Goal: Transaction & Acquisition: Purchase product/service

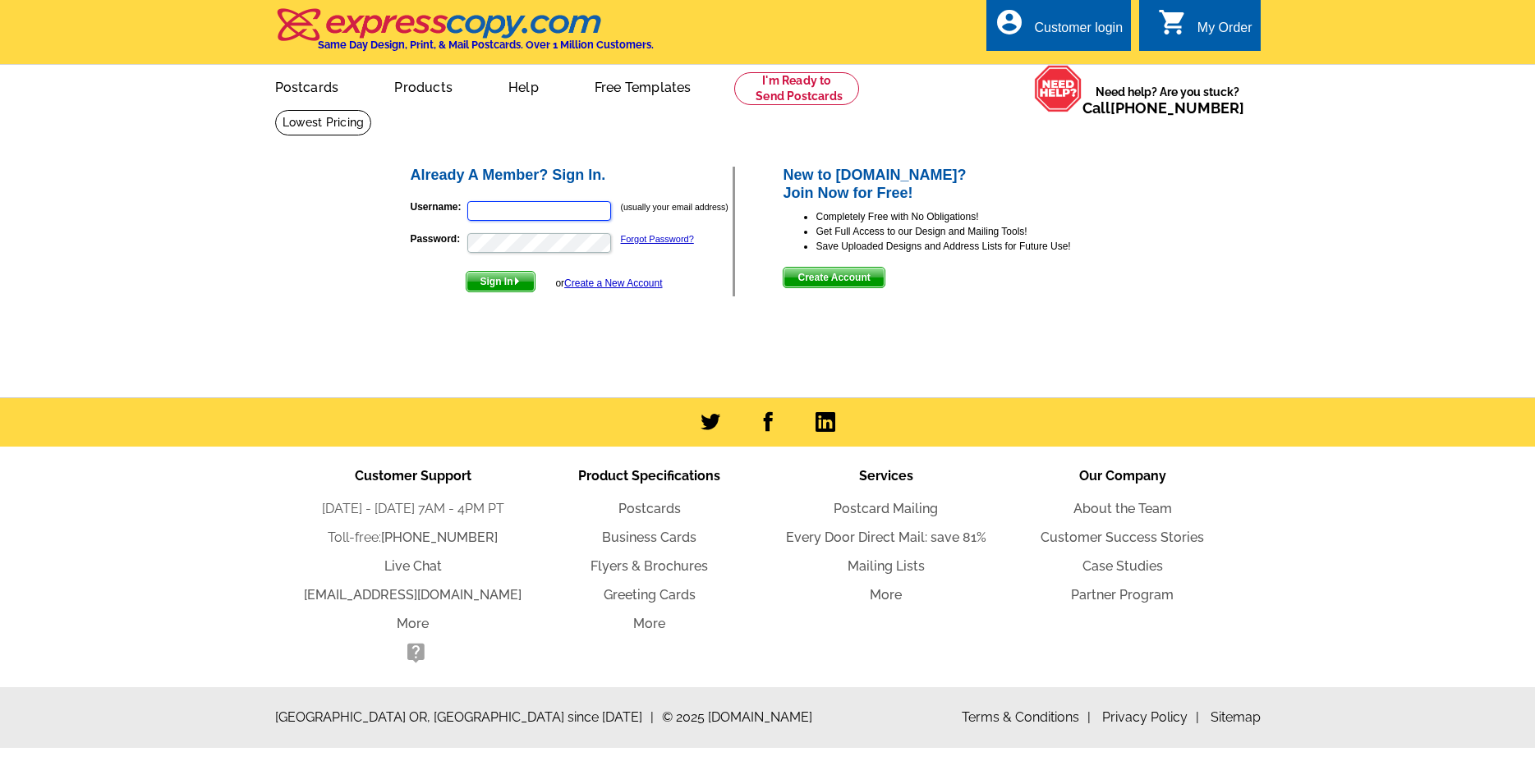
click at [515, 204] on input "Username:" at bounding box center [539, 211] width 144 height 19
click at [508, 210] on input "Username:" at bounding box center [539, 211] width 144 height 19
type input "pahlmanproperties@gmail.com"
click at [480, 280] on span "Sign In" at bounding box center [500, 281] width 68 height 19
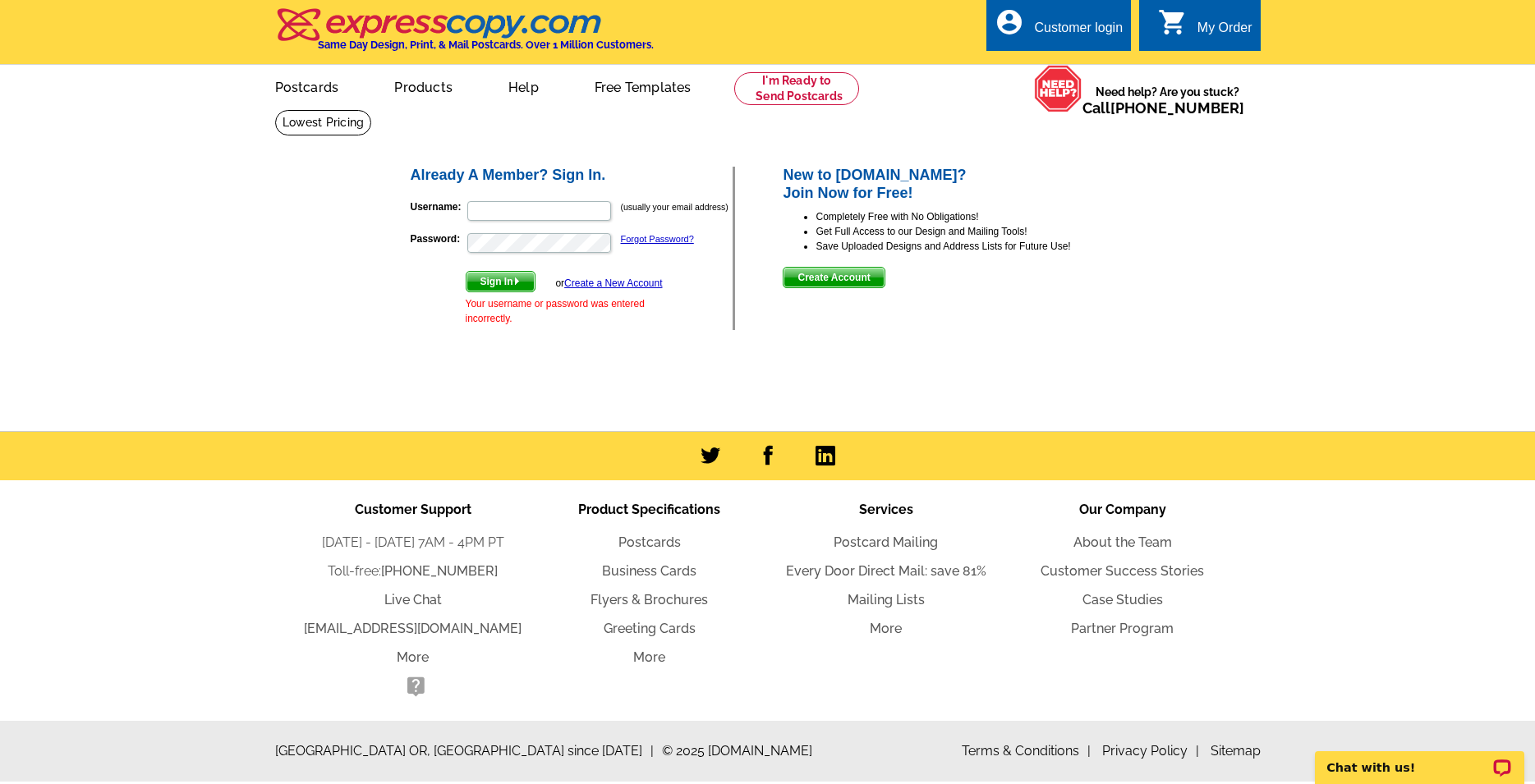
click at [391, 260] on div "Already A Member? Sign In. Username: (usually your email address) Password: For…" at bounding box center [769, 248] width 786 height 232
click at [575, 280] on link "Create a New Account" at bounding box center [612, 283] width 98 height 12
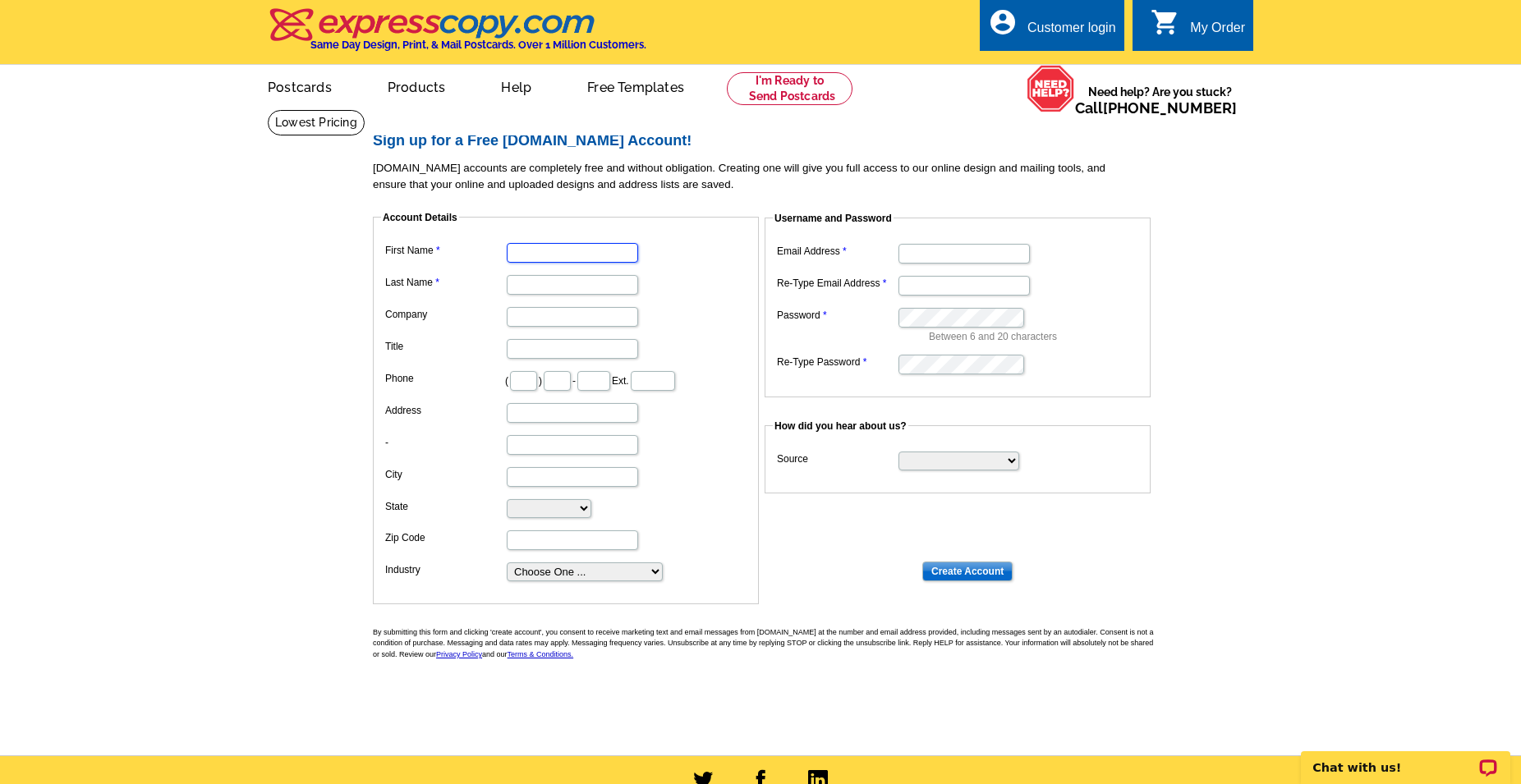
click at [575, 252] on input "First Name" at bounding box center [572, 252] width 132 height 19
type input "steve"
type input "[PERSON_NAME]"
type input "dunbar real estate inc"
type input "realtor"
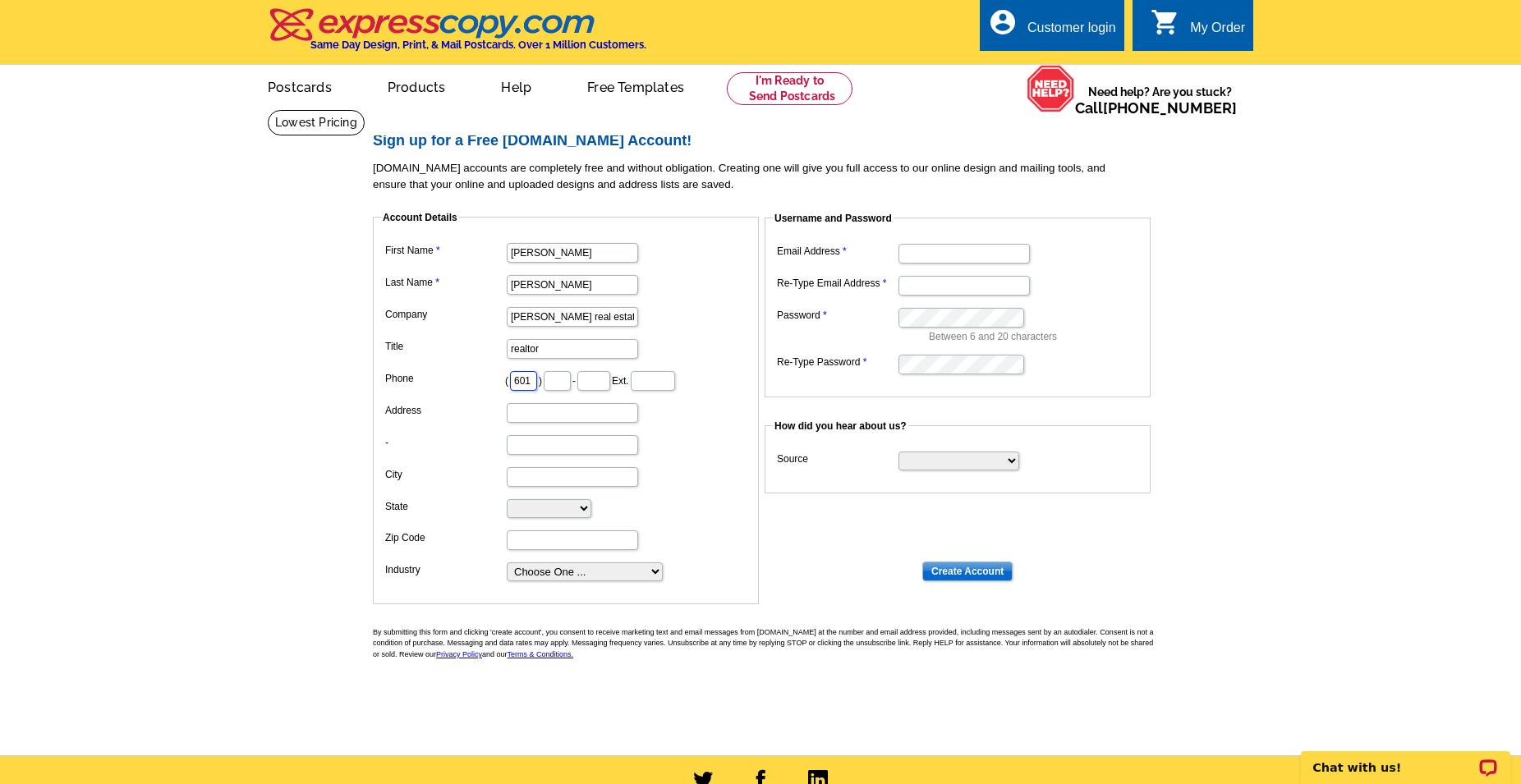
type input "601"
type input "543"
type input "7862"
type input "610 w pine st"
type input "hattiesburg"
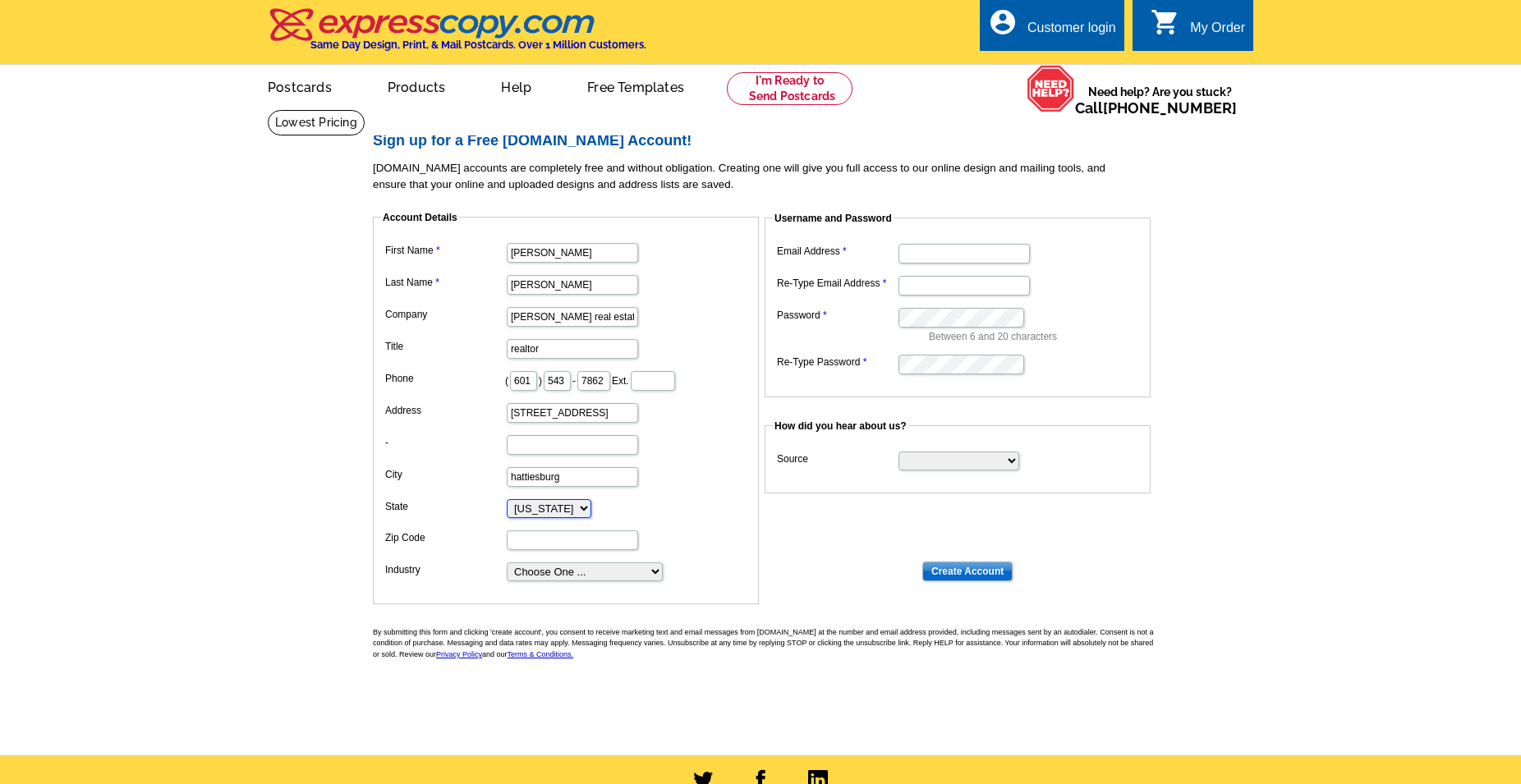
select select "MS"
type input "39401"
select select "3"
click option "Real Estate Services" at bounding box center [0, 0] width 0 height 0
click at [937, 259] on input "Email Address" at bounding box center [964, 253] width 132 height 19
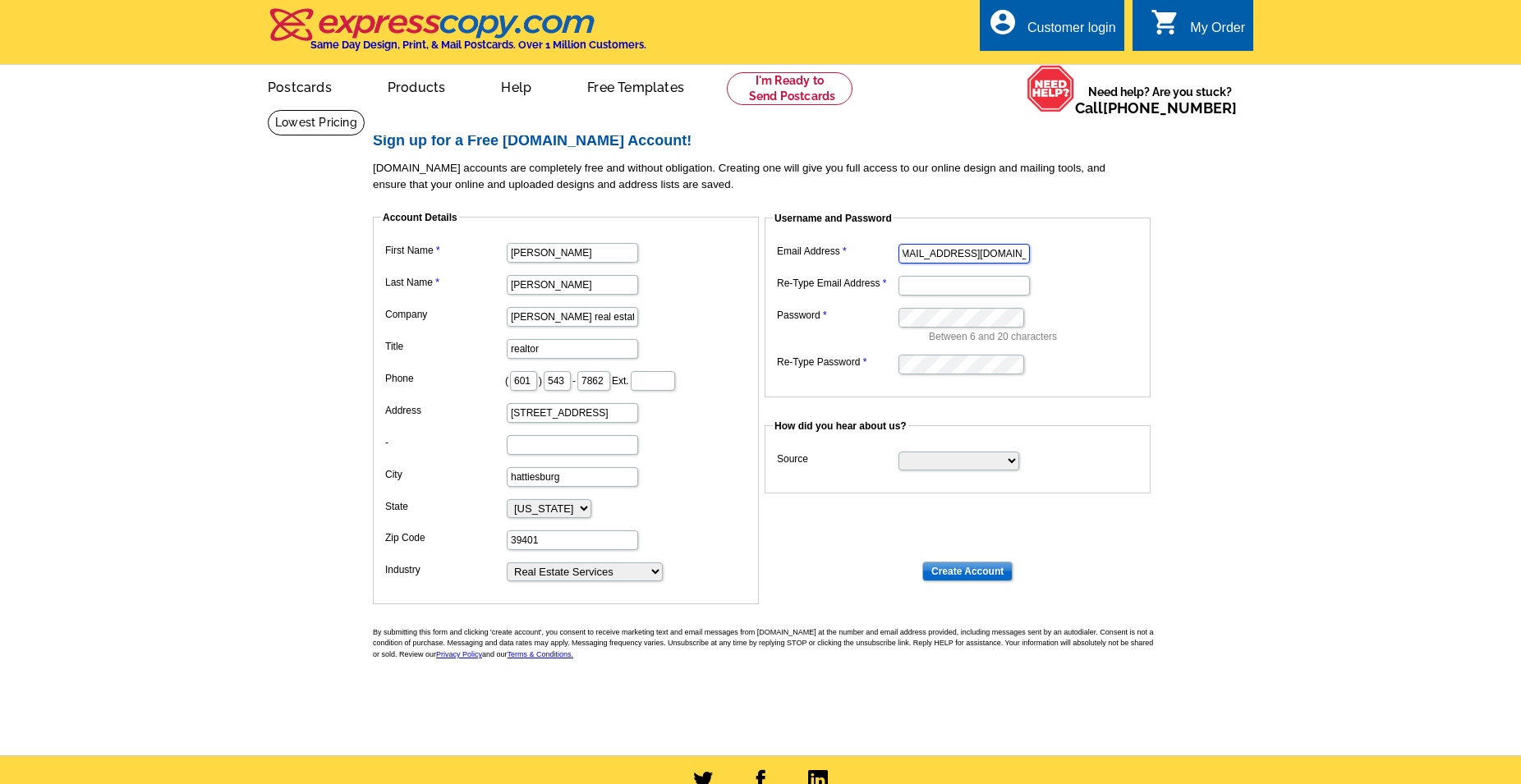
scroll to position [0, 19]
type input "pahlmanproperties@gmail.com"
click at [979, 579] on input "Create Account" at bounding box center [967, 571] width 90 height 19
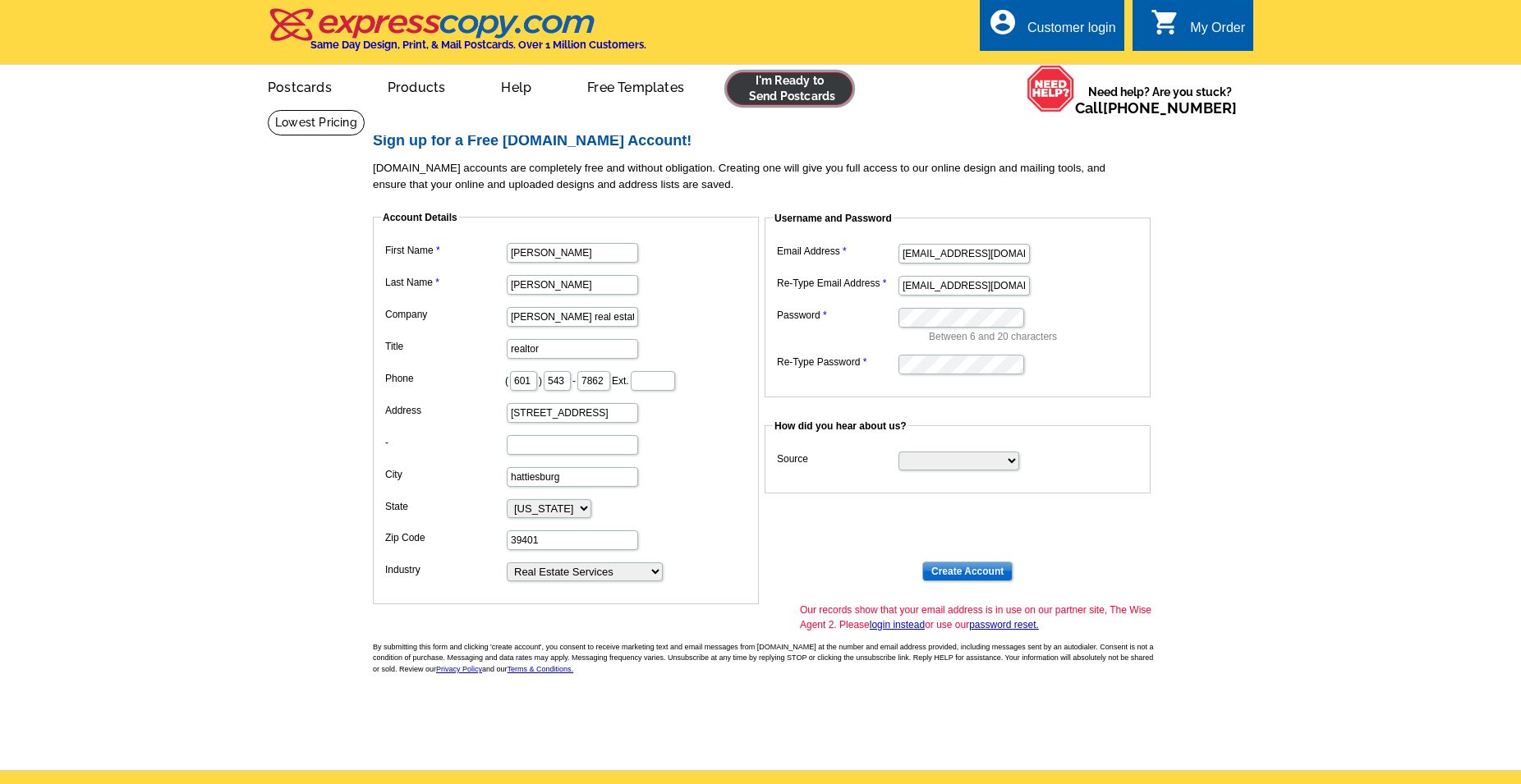
click at [801, 89] on link at bounding box center [790, 89] width 126 height 33
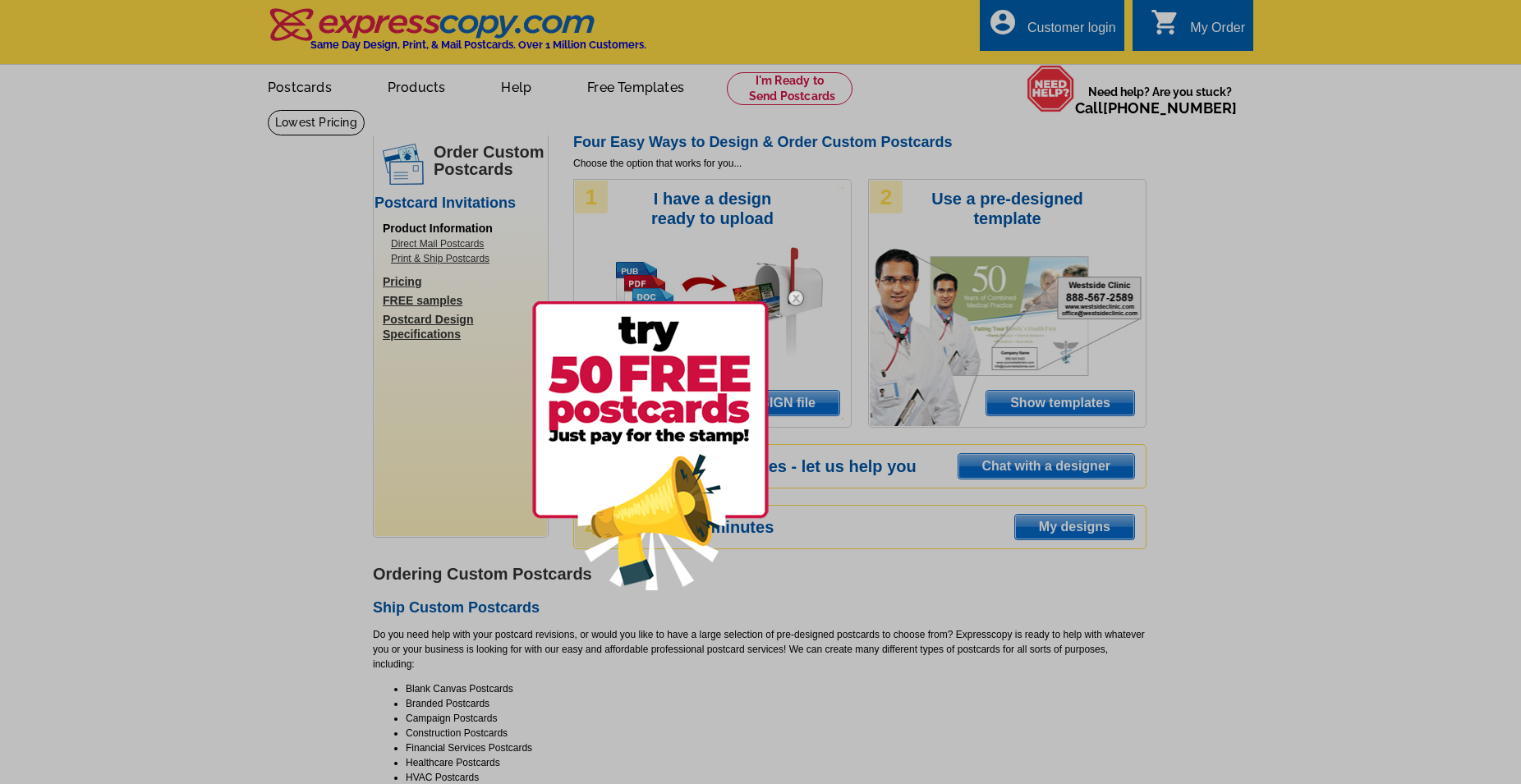
click at [792, 286] on img at bounding box center [795, 298] width 47 height 47
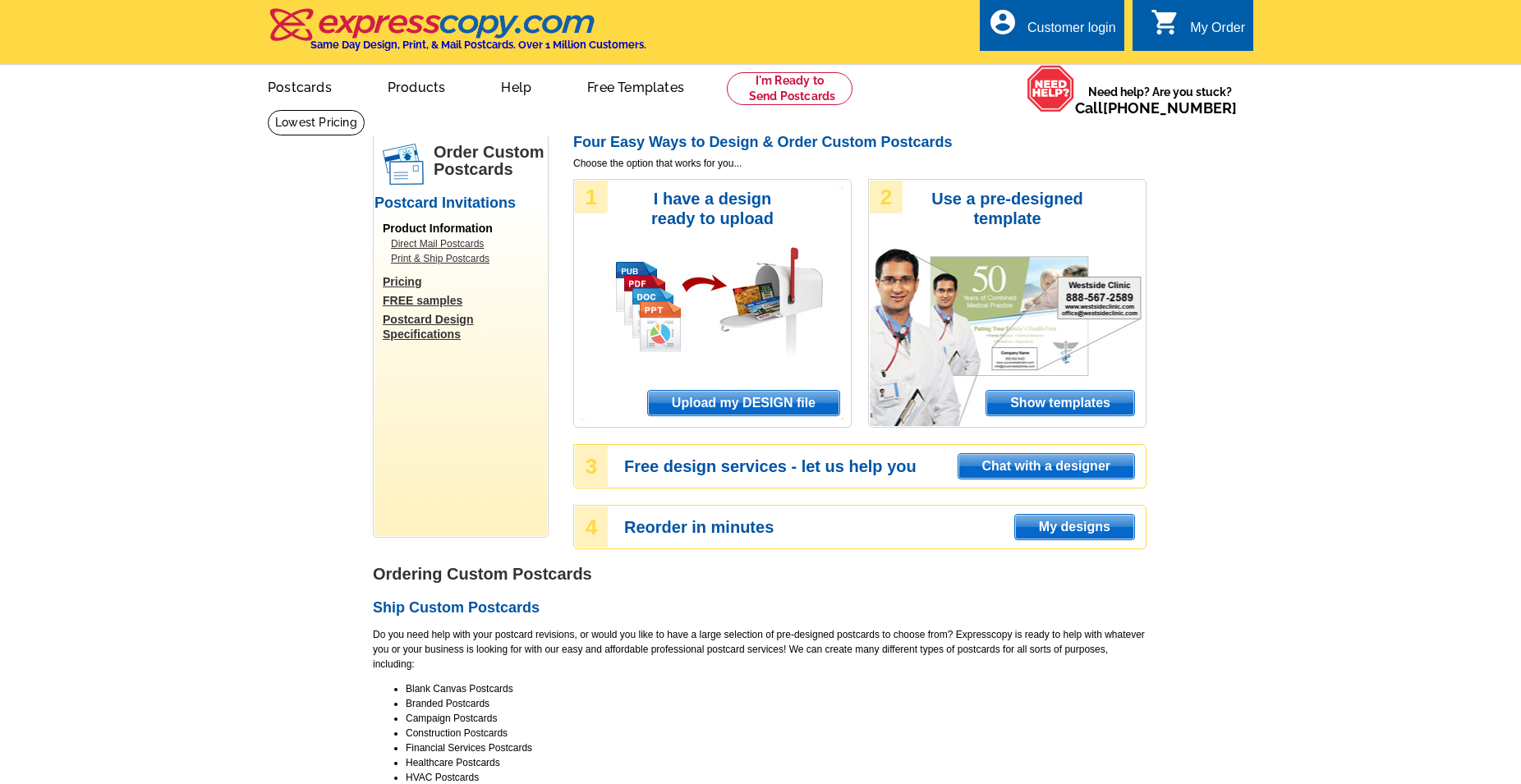
click at [732, 402] on span "Upload my DESIGN file" at bounding box center [744, 402] width 191 height 24
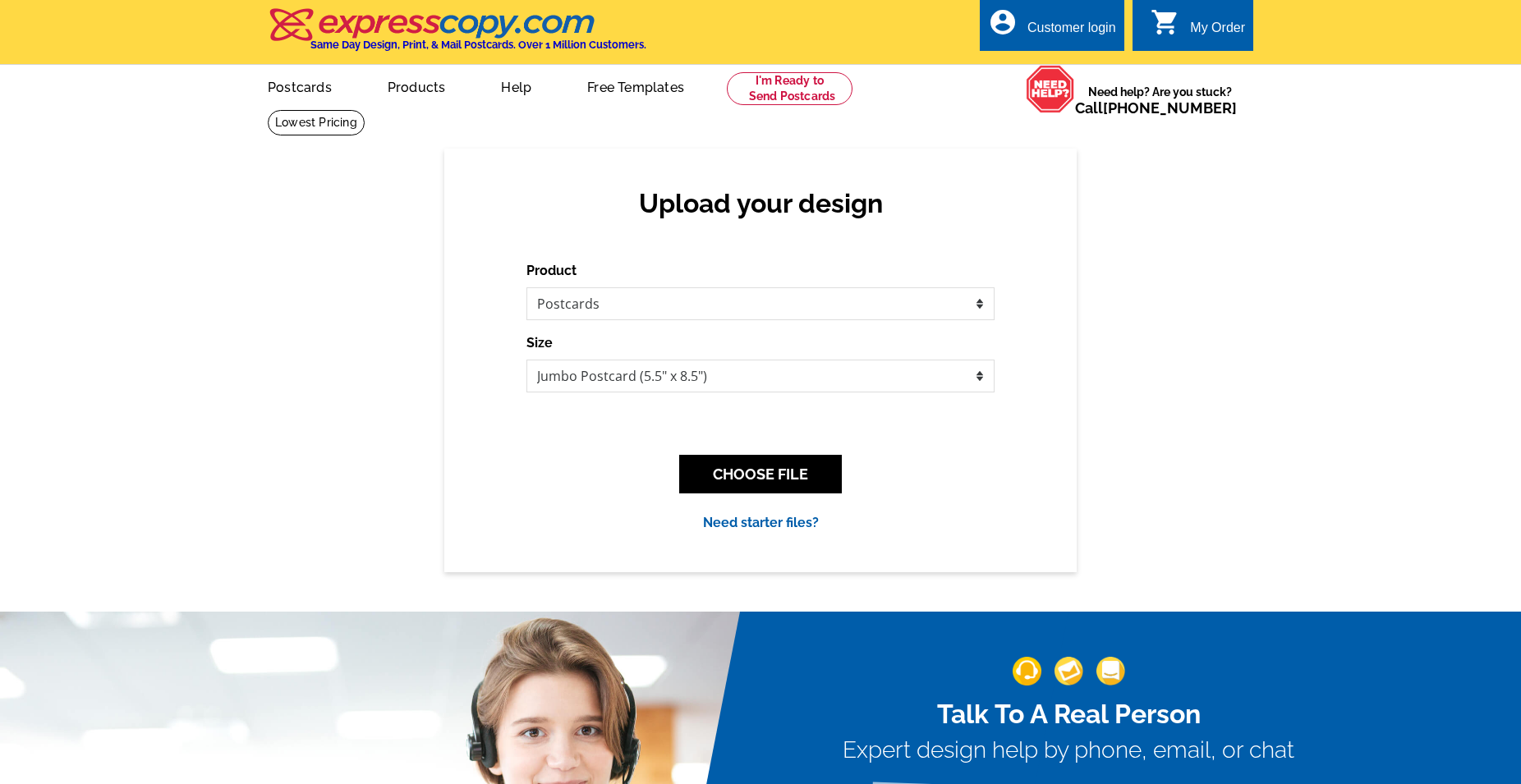
click at [940, 394] on div "Product Please select the type of file... Postcards Business Cards Letters and …" at bounding box center [760, 396] width 468 height 272
click at [526, 360] on select "Jumbo Postcard (5.5" x 8.5") Regular Postcard (4.25" x 5.6") Panoramic Postcard…" at bounding box center [760, 376] width 468 height 33
click option "Jumbo Postcard (5.5" x 8.5")" at bounding box center [0, 0] width 0 height 0
click at [788, 487] on button "CHOOSE FILE" at bounding box center [760, 475] width 162 height 39
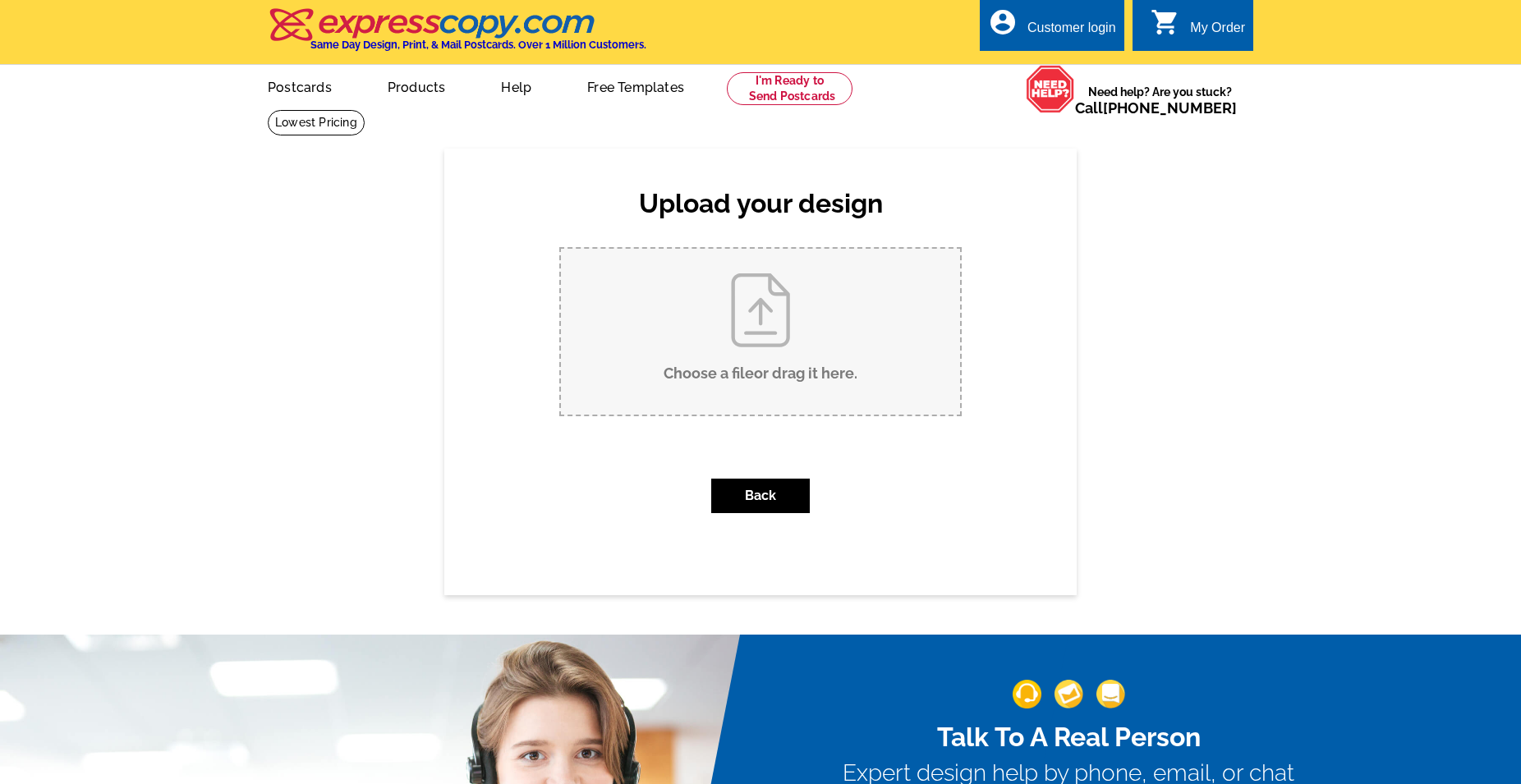
click at [751, 295] on input "Choose a file or drag it here ." at bounding box center [760, 332] width 399 height 166
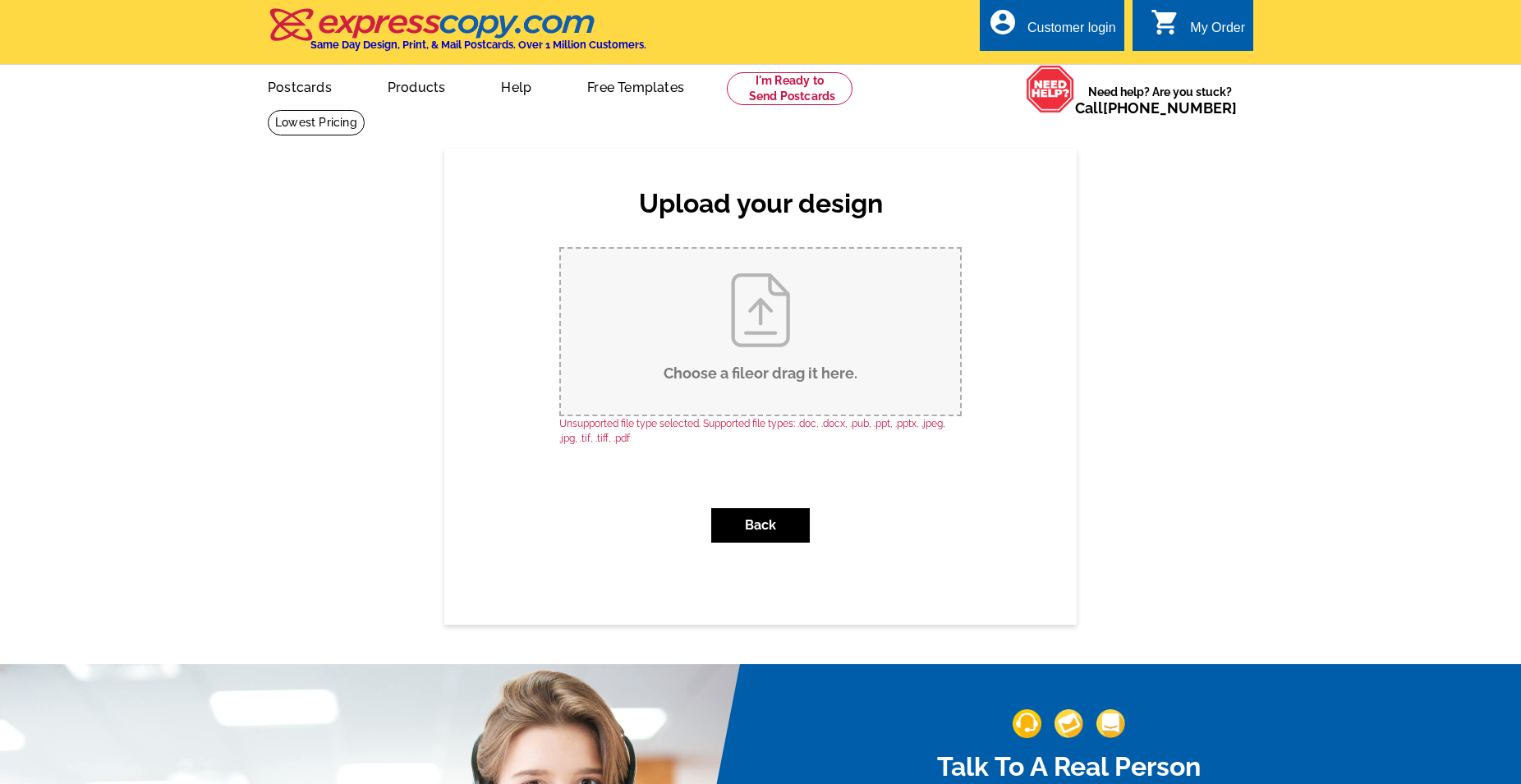
click at [747, 505] on div "Back" at bounding box center [760, 525] width 402 height 61
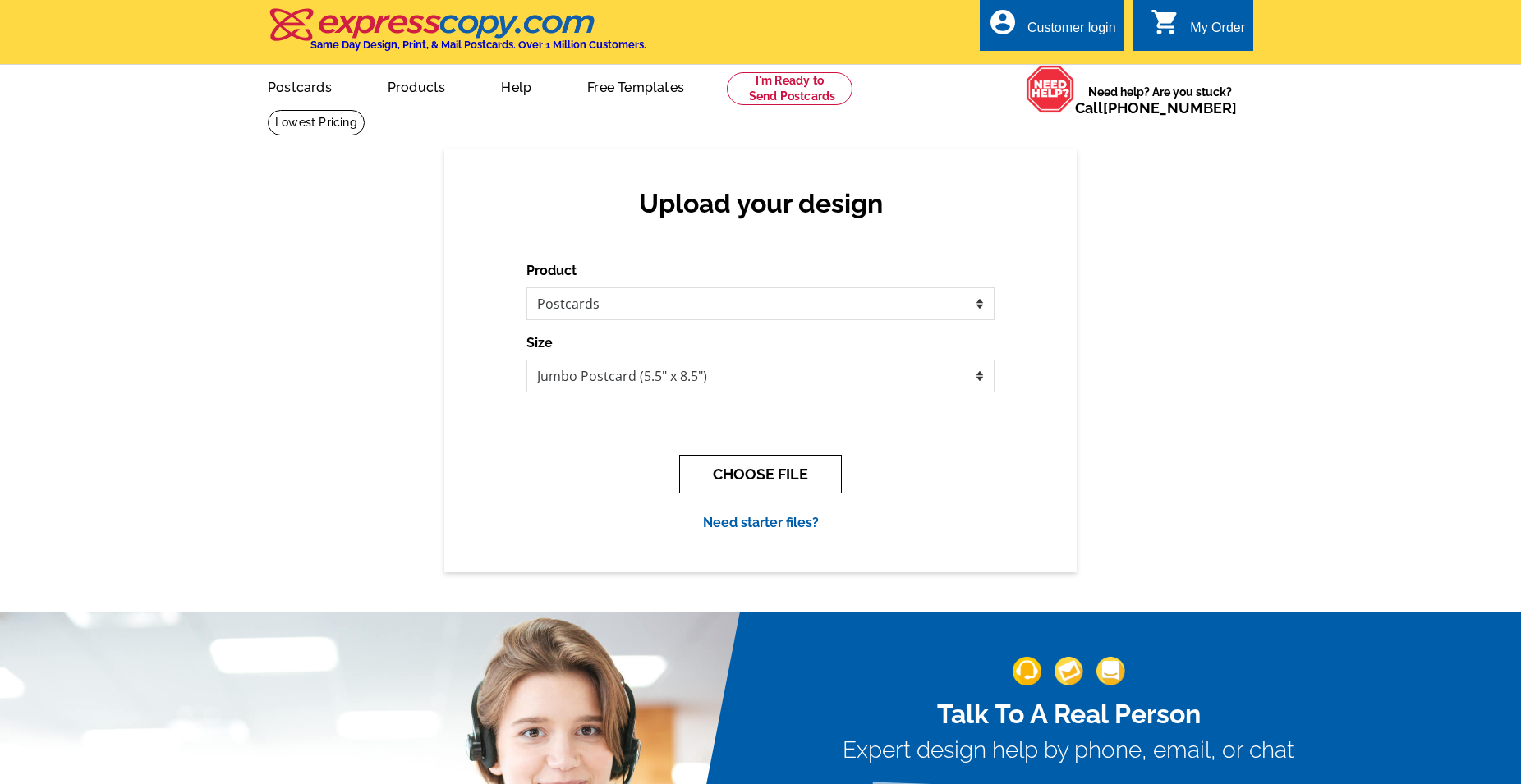
click at [793, 482] on button "CHOOSE FILE" at bounding box center [760, 475] width 162 height 39
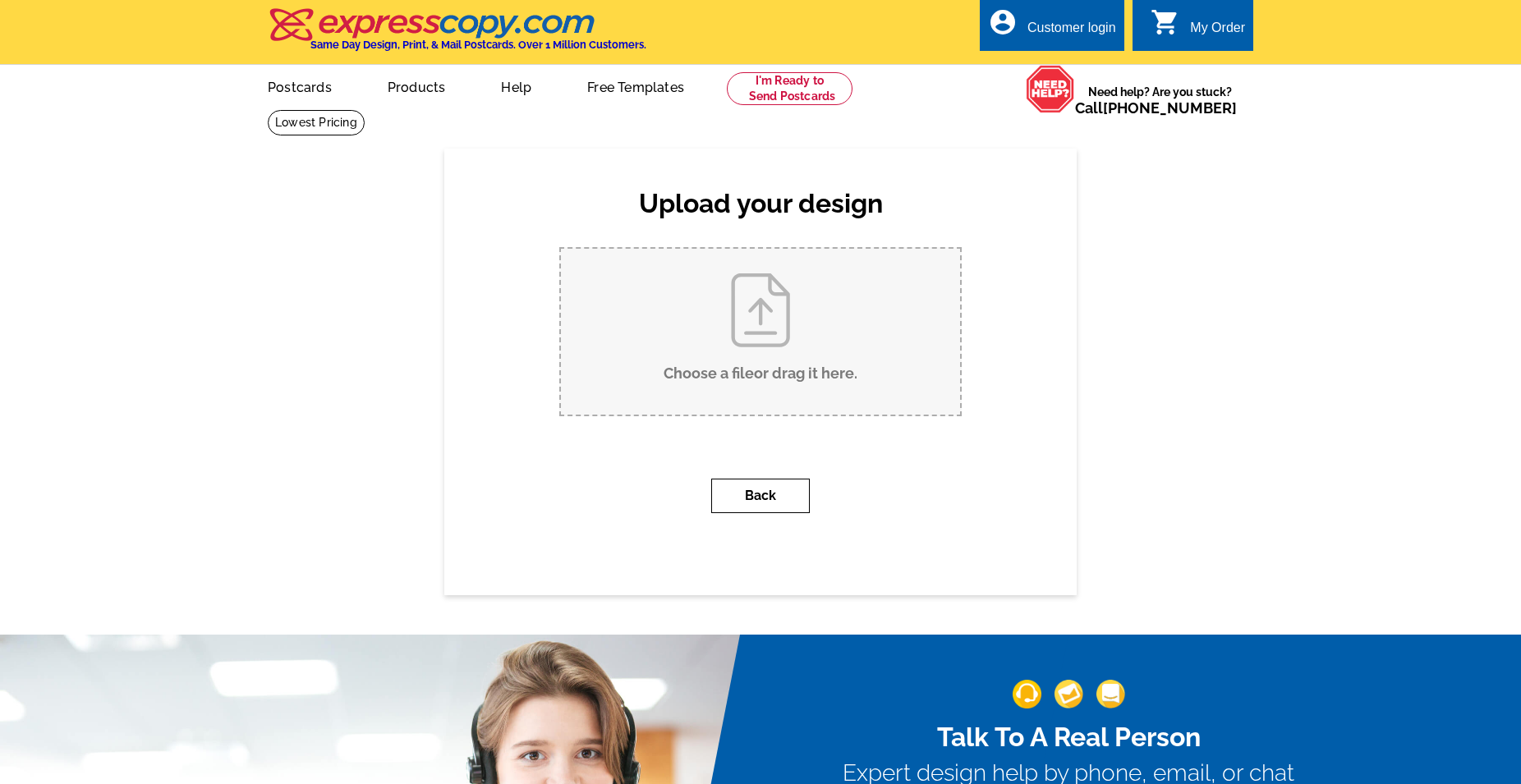
click at [773, 502] on button "Back" at bounding box center [761, 496] width 99 height 35
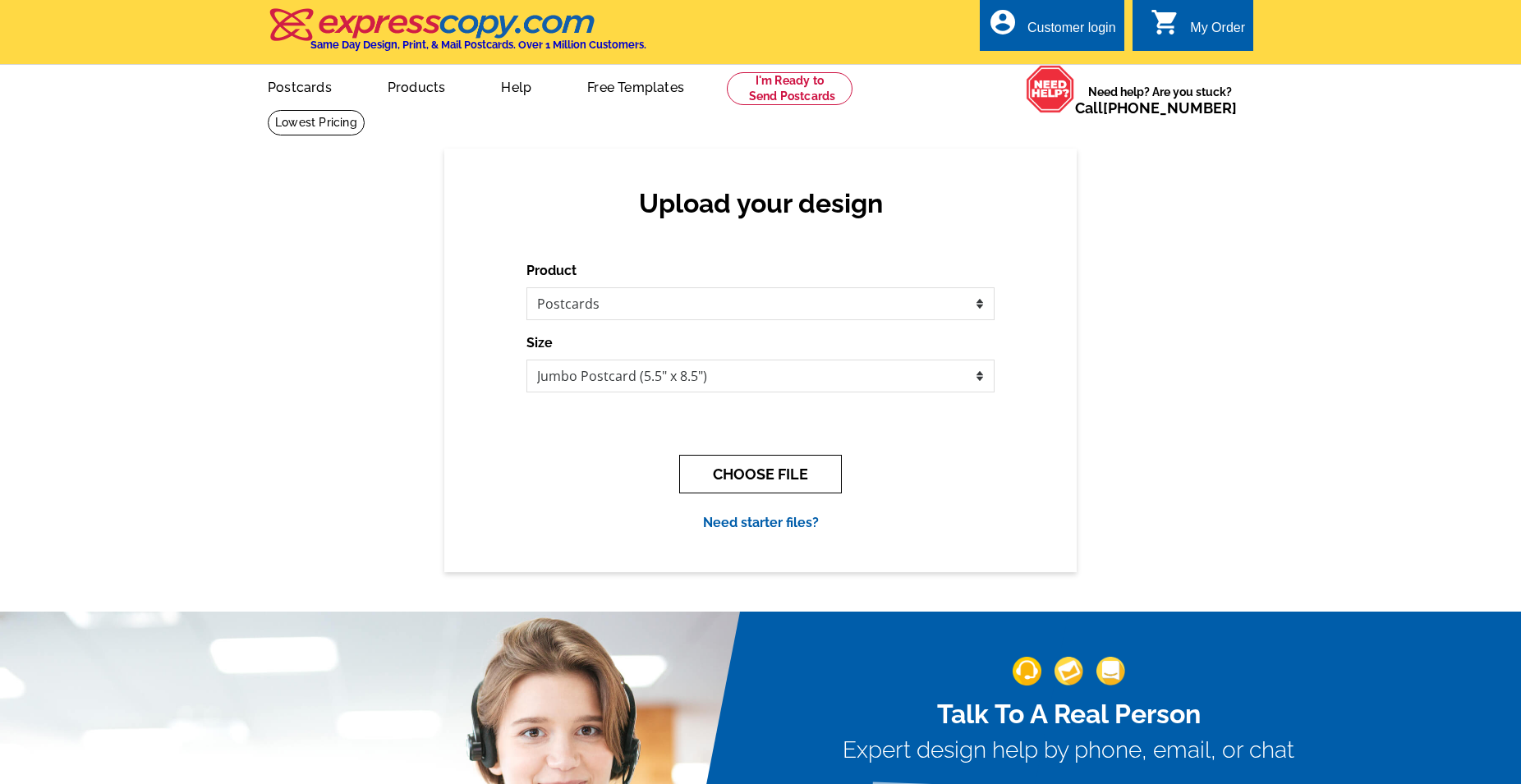
click at [769, 470] on button "CHOOSE FILE" at bounding box center [760, 475] width 162 height 39
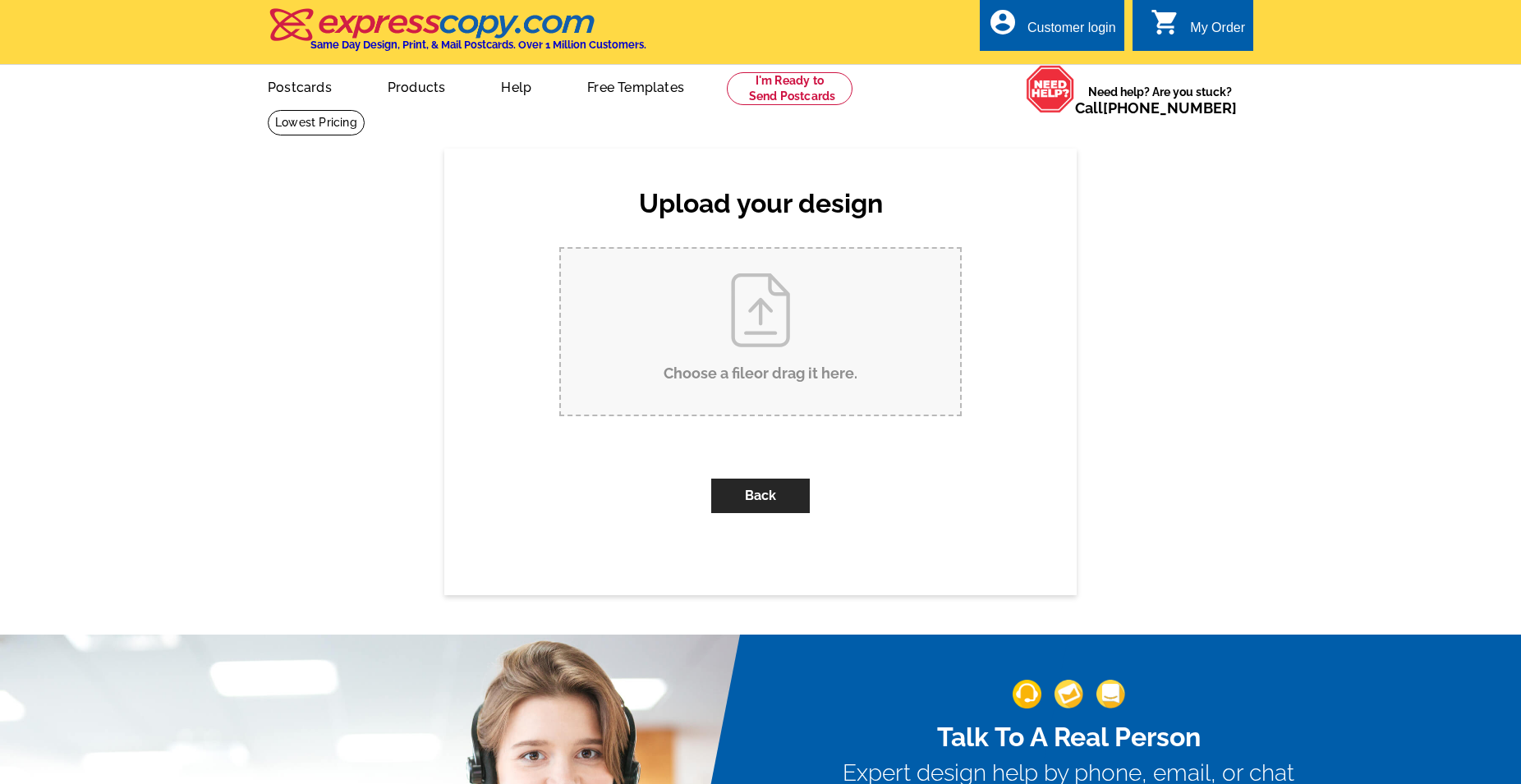
click at [743, 312] on input "Choose a file or drag it here ." at bounding box center [760, 332] width 399 height 166
type input "C:\fakepath\Copy of Boomer Postcards - 6x11 Free Report Offer.pdf"
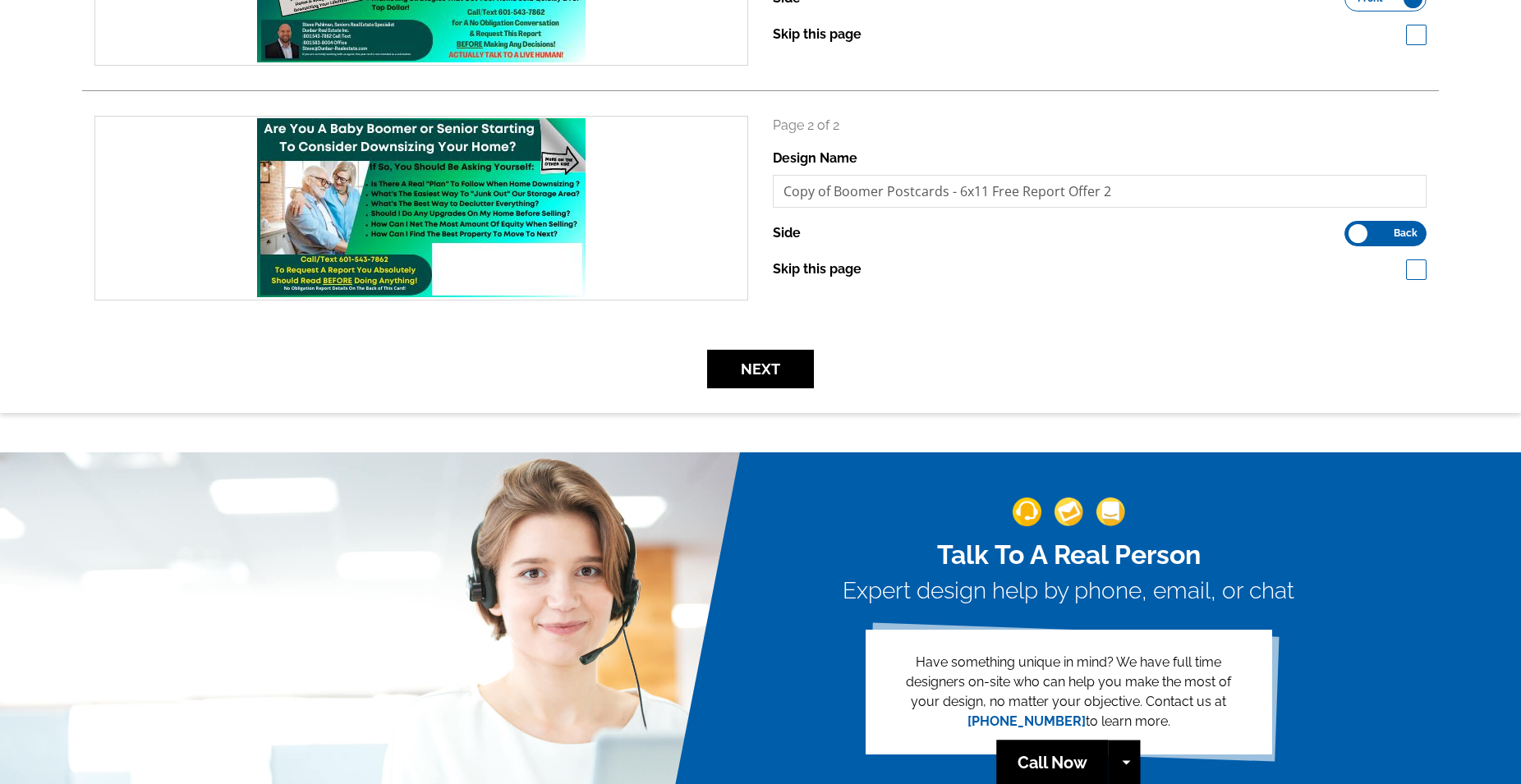
scroll to position [397, 0]
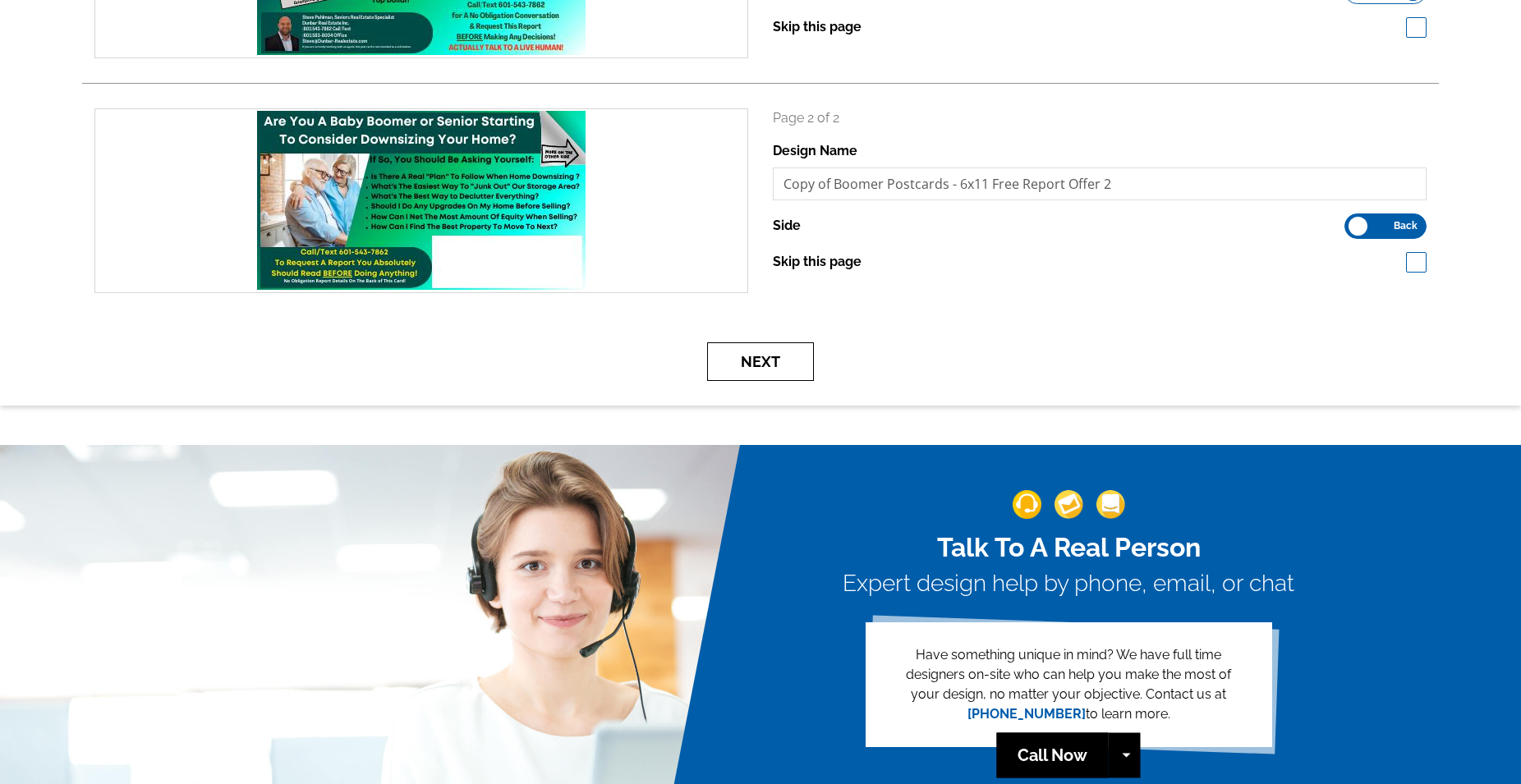
click at [772, 367] on button "Next" at bounding box center [760, 362] width 106 height 39
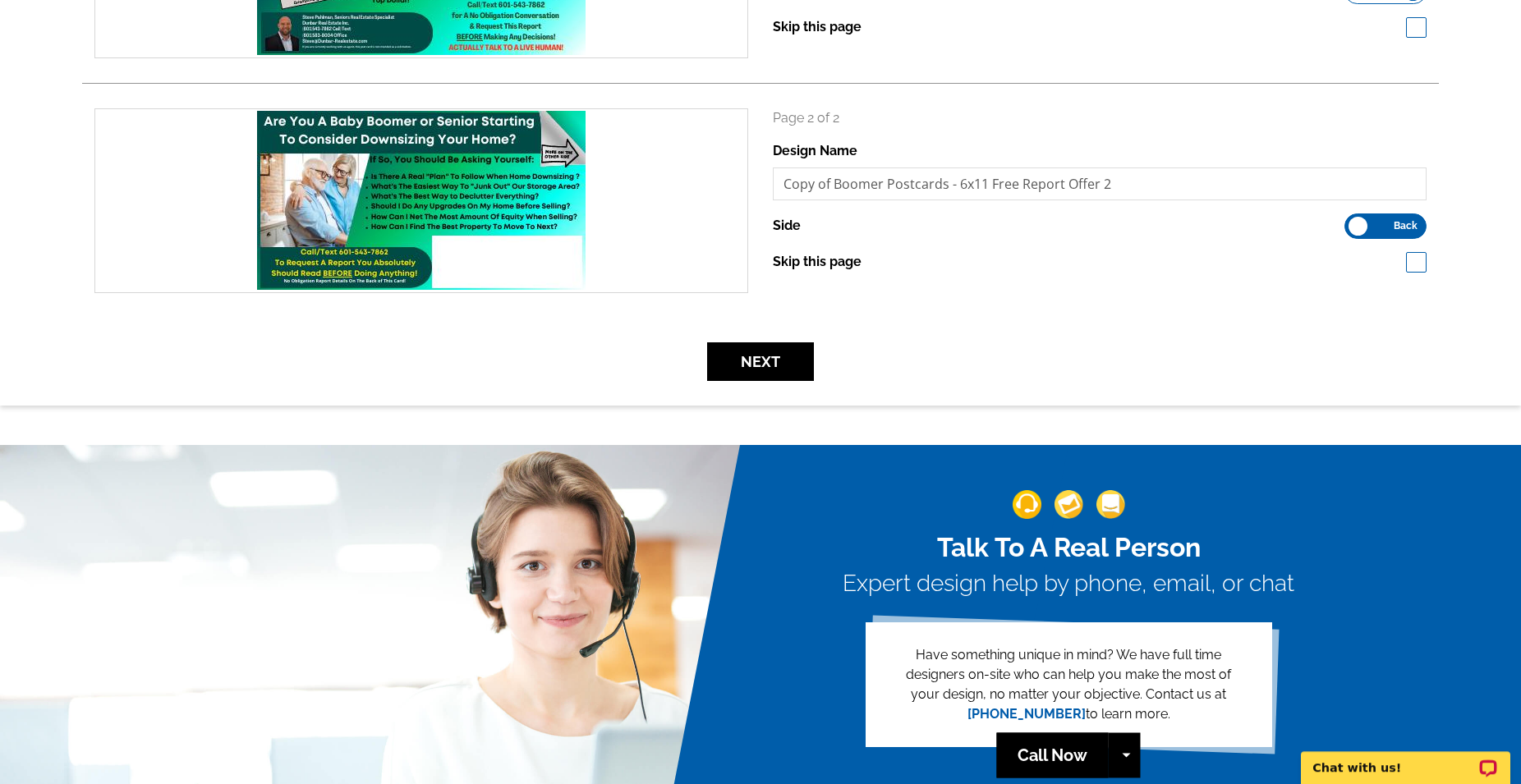
scroll to position [0, 0]
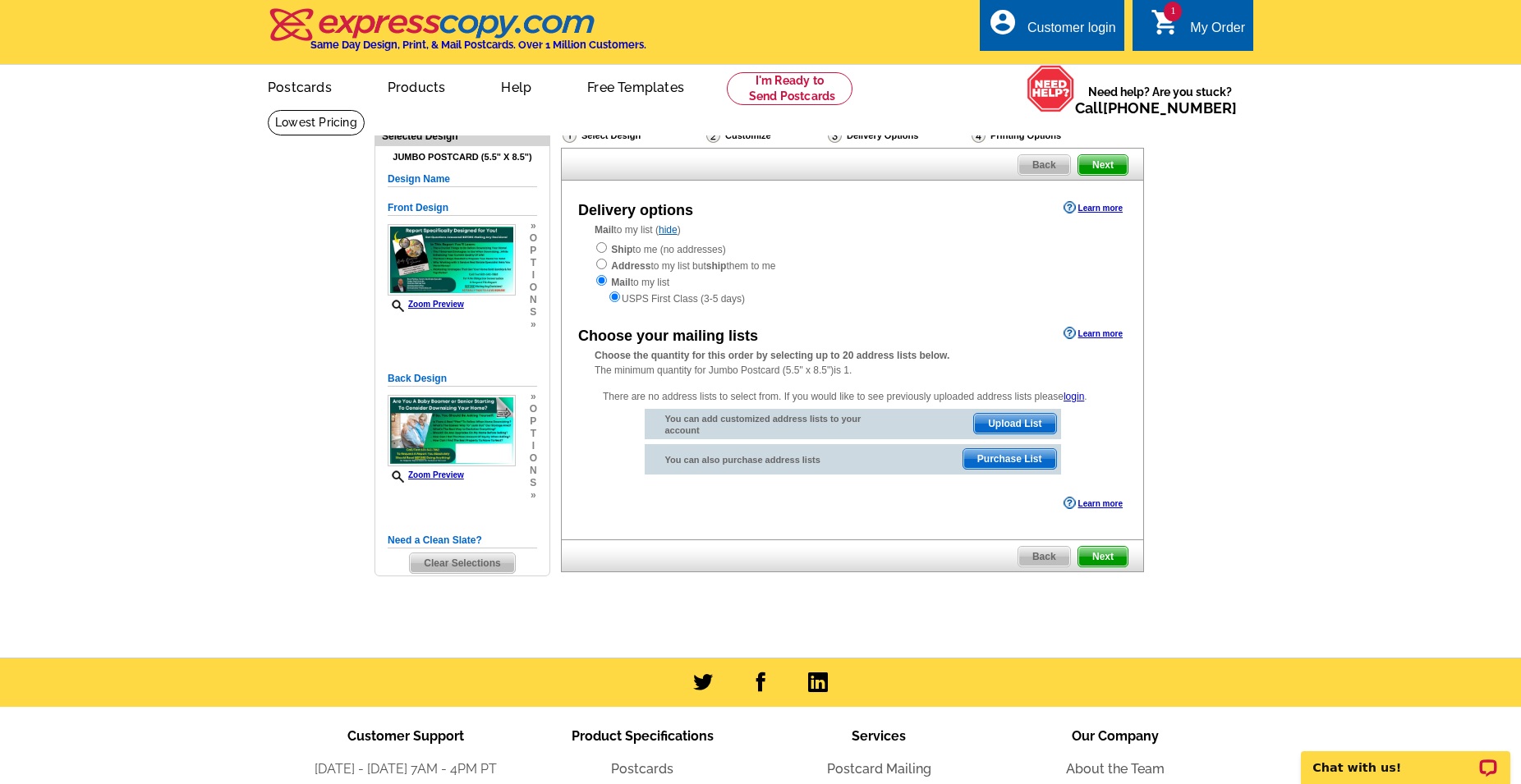
click at [1016, 424] on span "Upload List" at bounding box center [1014, 423] width 81 height 19
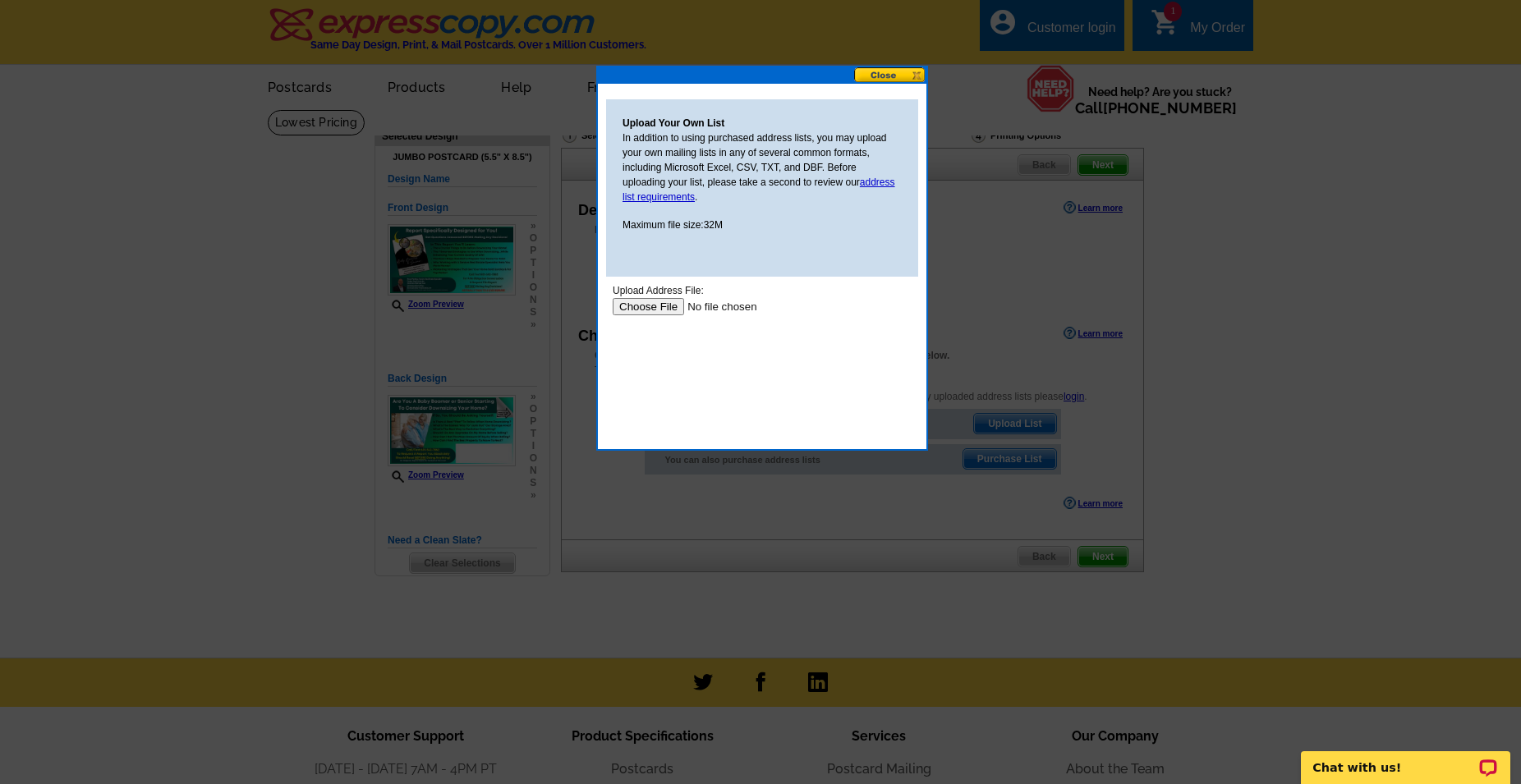
click at [648, 306] on input "file" at bounding box center [717, 306] width 208 height 17
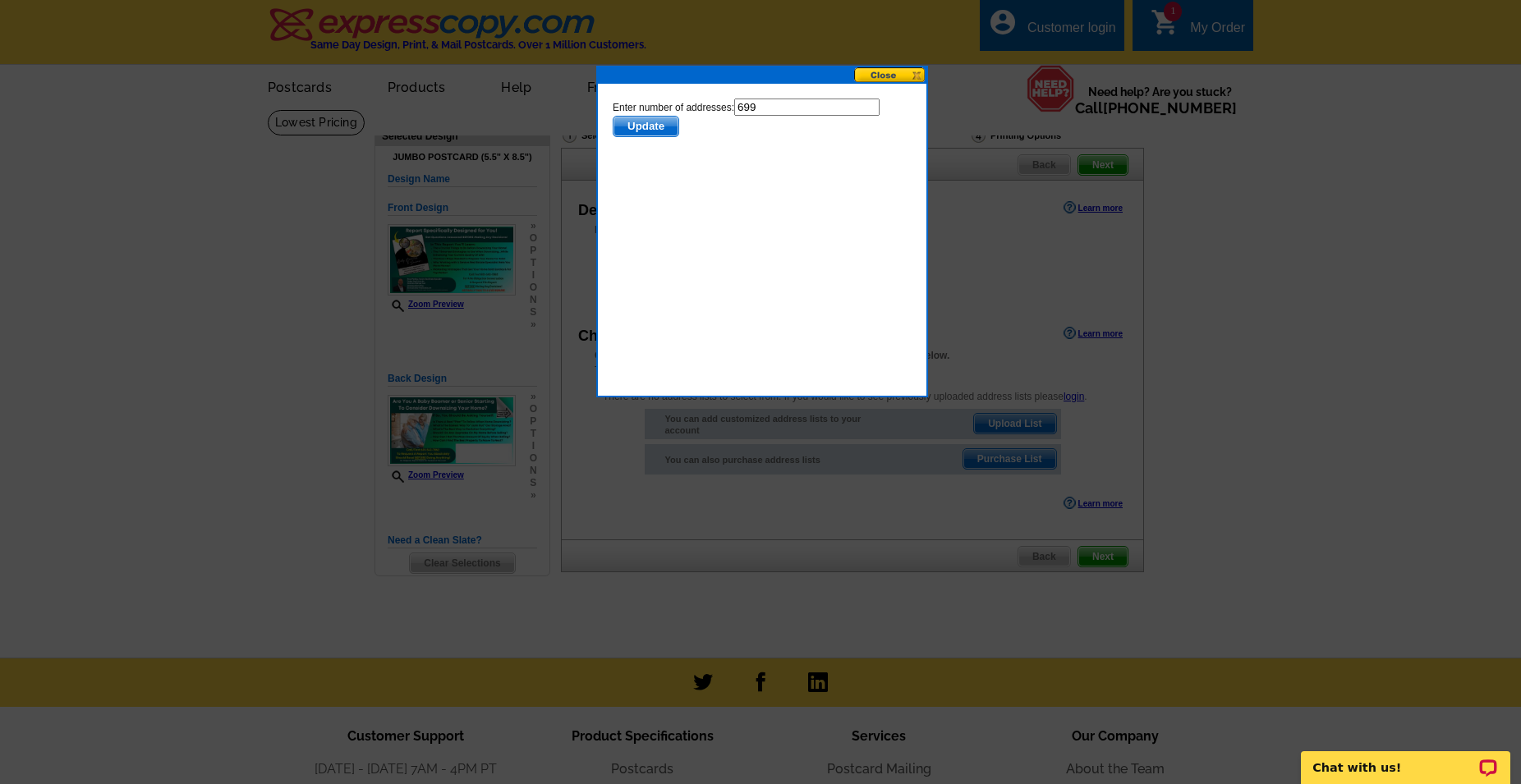
click at [634, 122] on span "Update" at bounding box center [645, 127] width 65 height 19
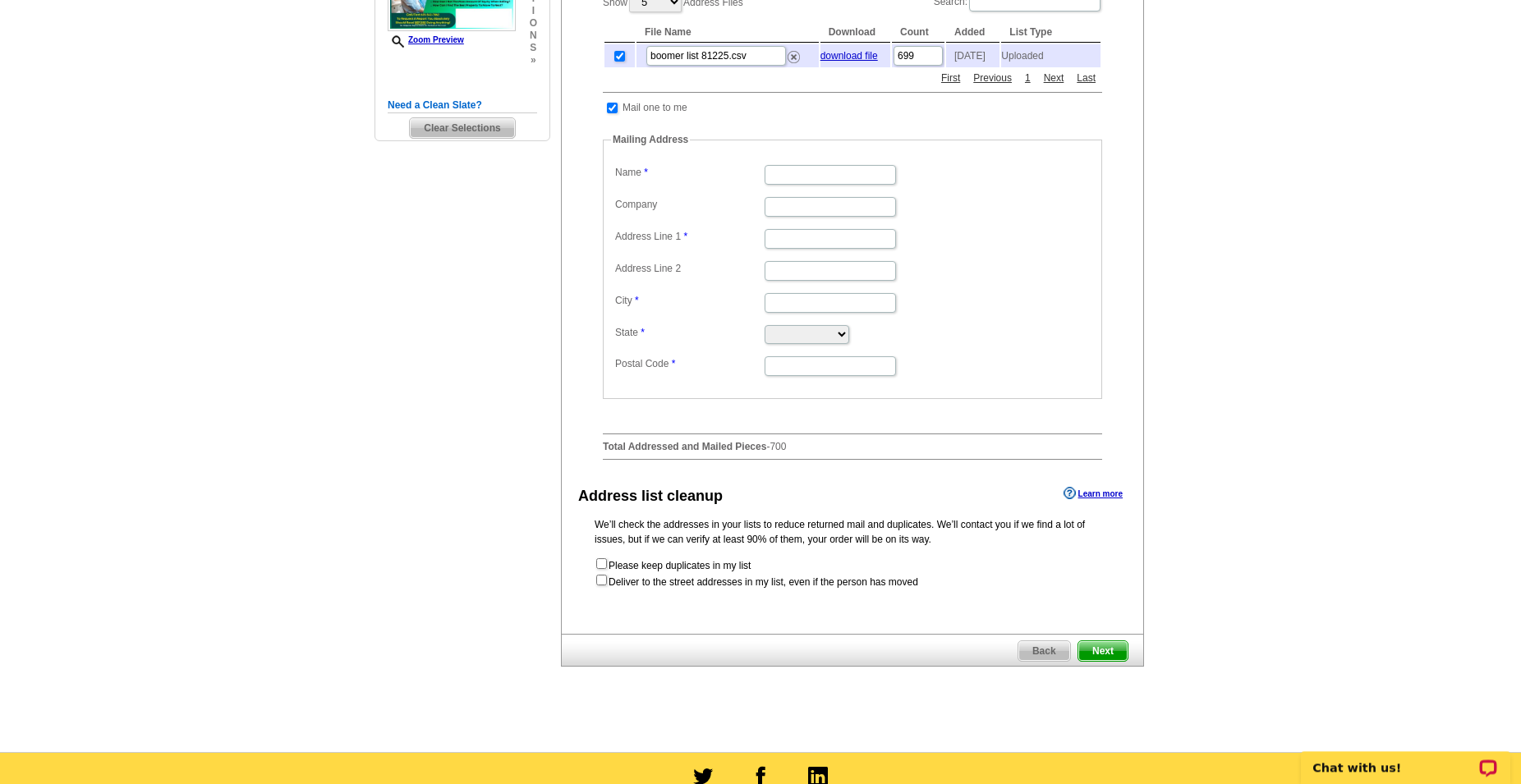
scroll to position [433, 0]
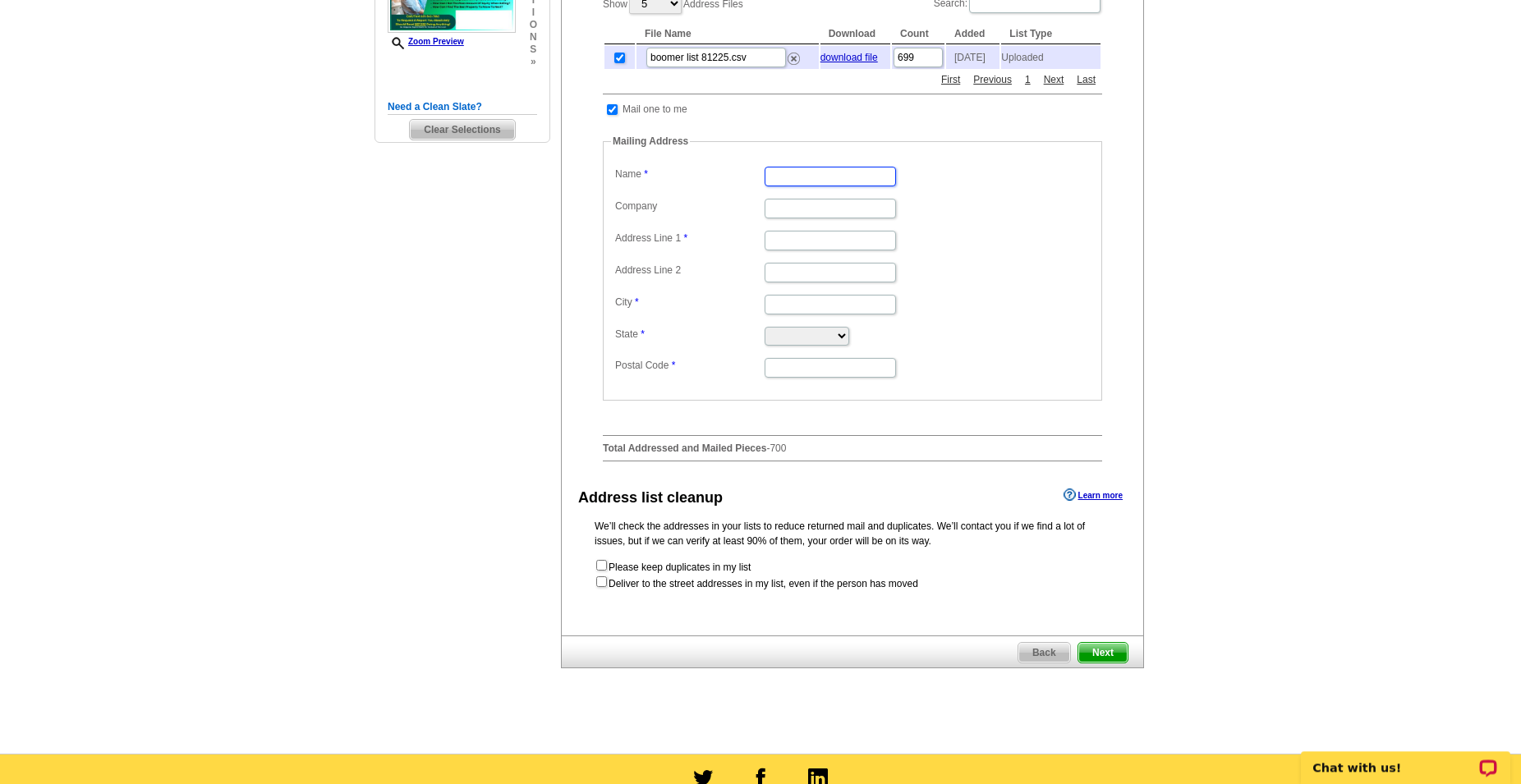
click at [845, 170] on input "Name" at bounding box center [831, 176] width 132 height 19
type input "[PERSON_NAME]"
type input "[PERSON_NAME] real estate inc"
type input "[STREET_ADDRESS]"
type input "hattiesburg"
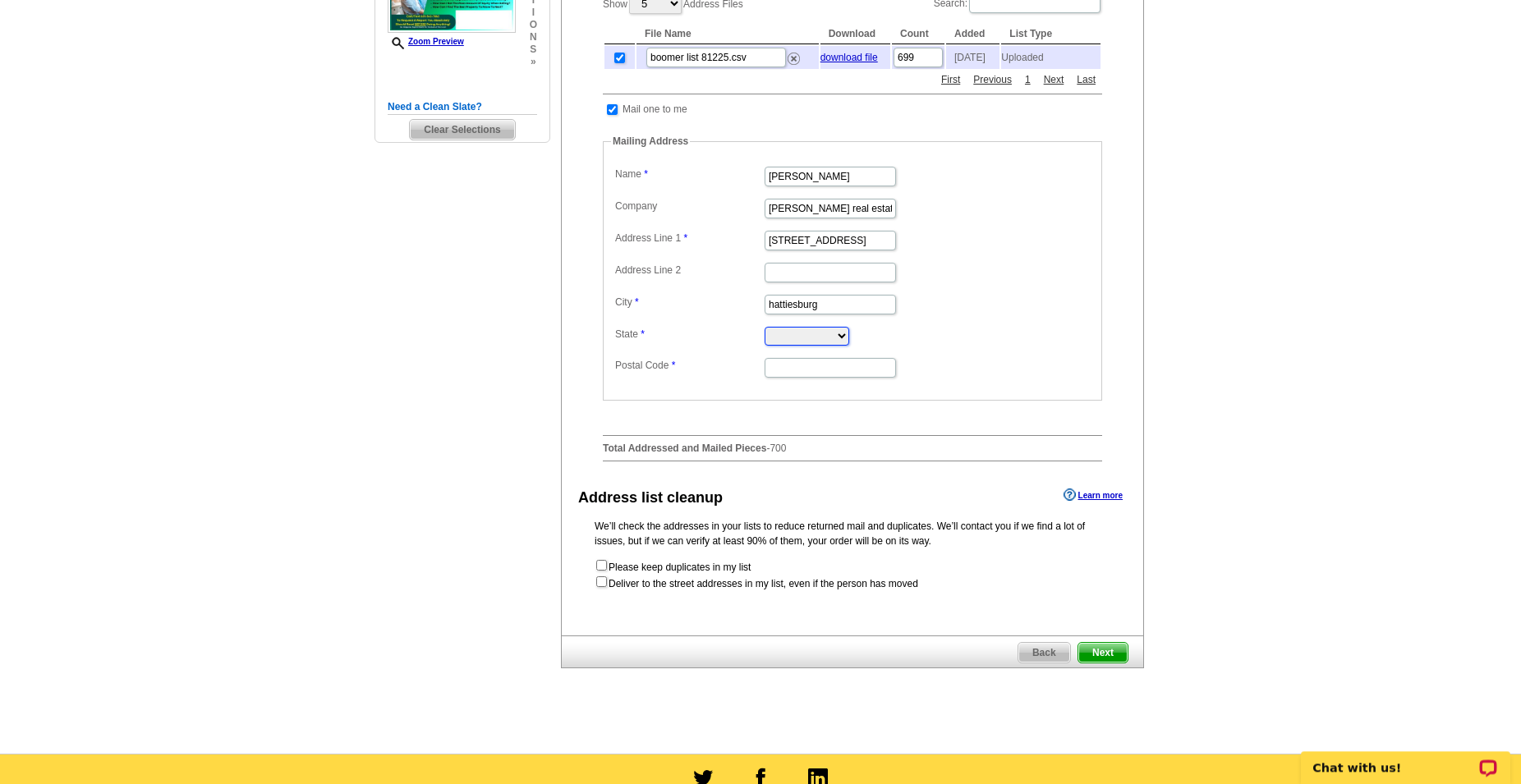
select select "MS"
type input "39401"
drag, startPoint x: 875, startPoint y: 215, endPoint x: 712, endPoint y: 246, distance: 165.9
click at [765, 218] on input "[PERSON_NAME] real estate inc" at bounding box center [831, 209] width 132 height 19
type input "d"
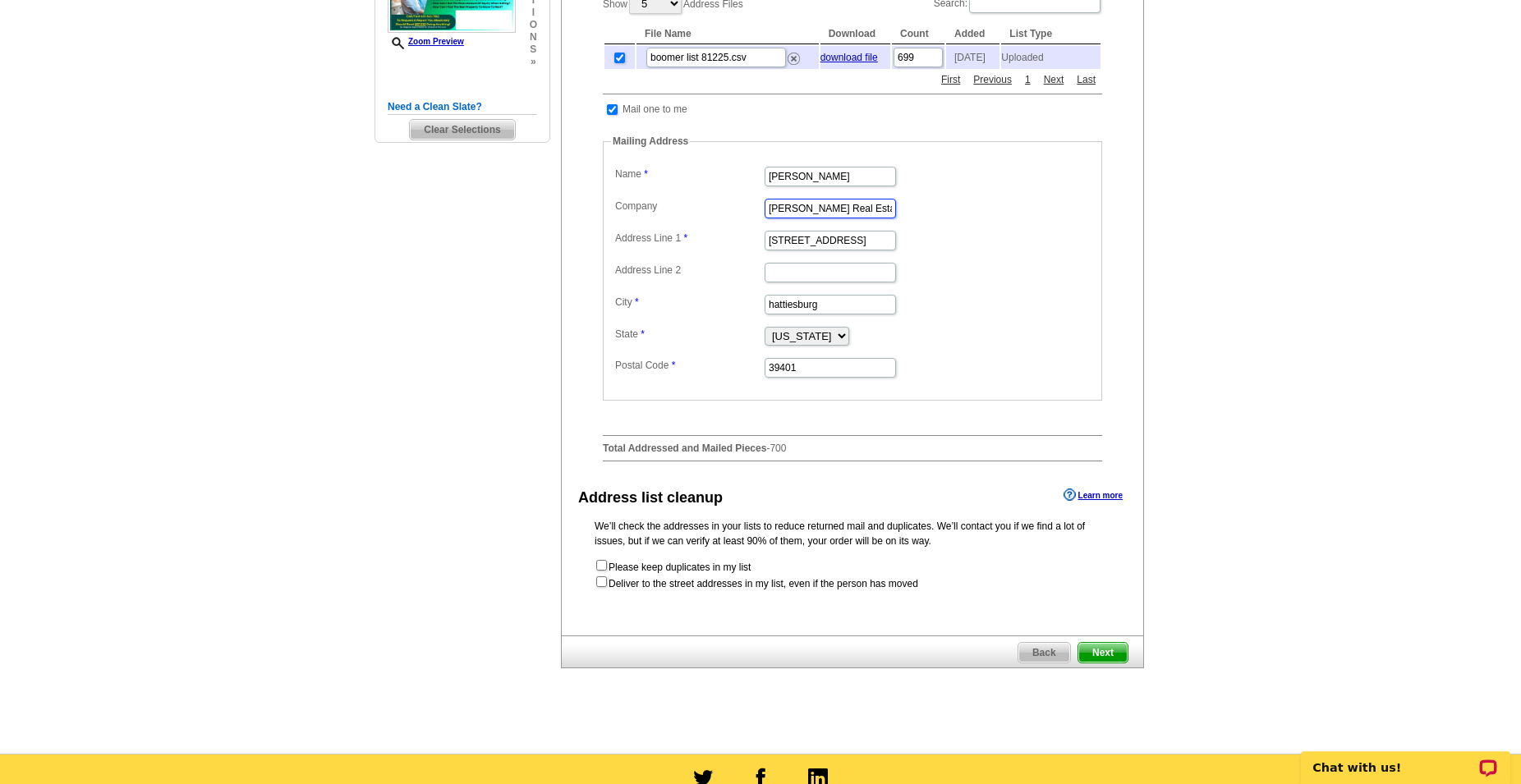
type input "[PERSON_NAME] Real Estate Inc"
type input "[STREET_ADDRESS]"
type input "Hattiesburg"
select select "MS"
click at [1112, 644] on span "Next" at bounding box center [1102, 653] width 49 height 19
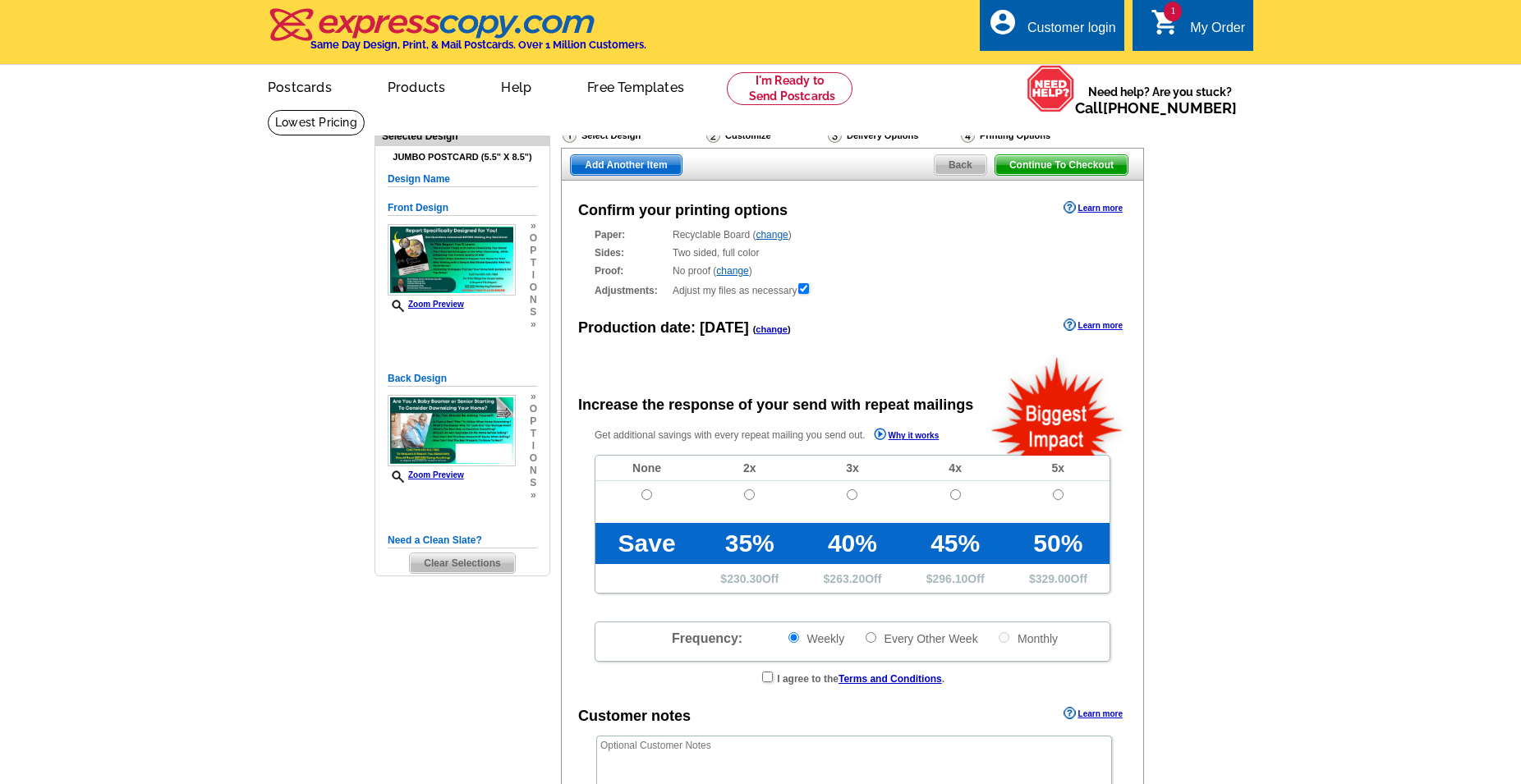
radio input "false"
click at [1280, 305] on main "Need Help? call [PHONE_NUMBER], chat with support, or have our designers make s…" at bounding box center [760, 555] width 1521 height 892
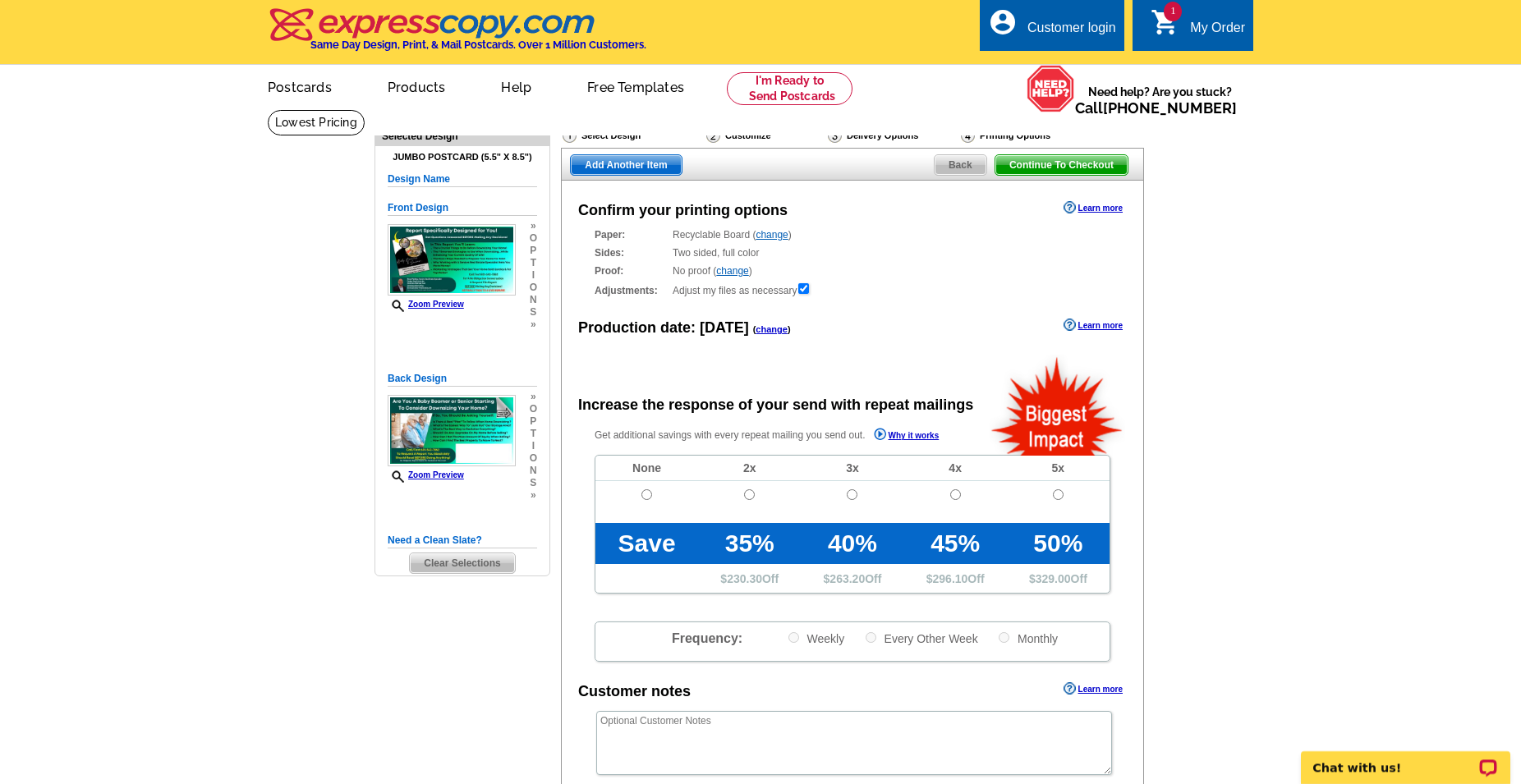
drag, startPoint x: 1535, startPoint y: 286, endPoint x: 1488, endPoint y: 63, distance: 227.9
click at [1053, 500] on input "radio" at bounding box center [1058, 494] width 11 height 11
radio input "true"
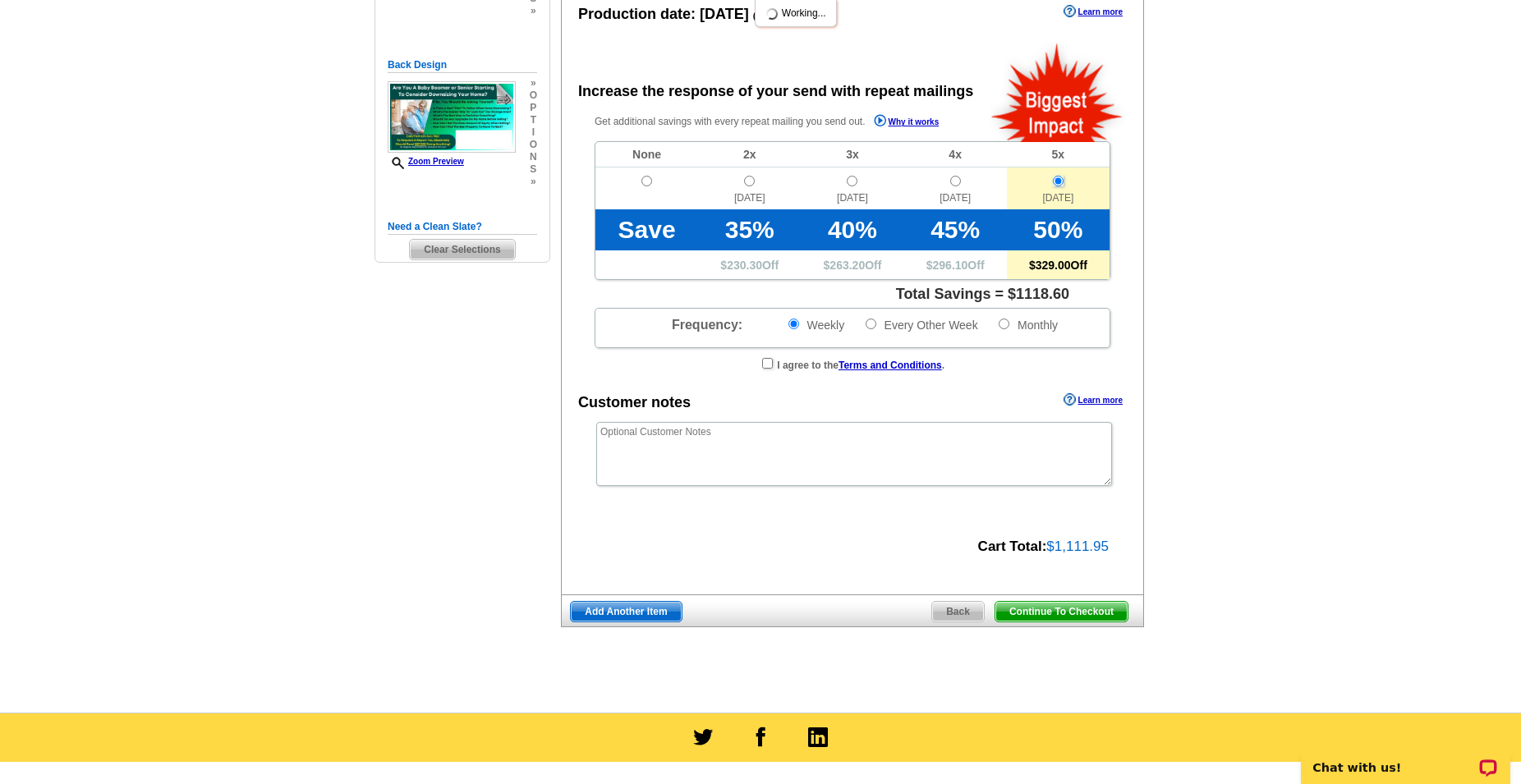
scroll to position [312, 0]
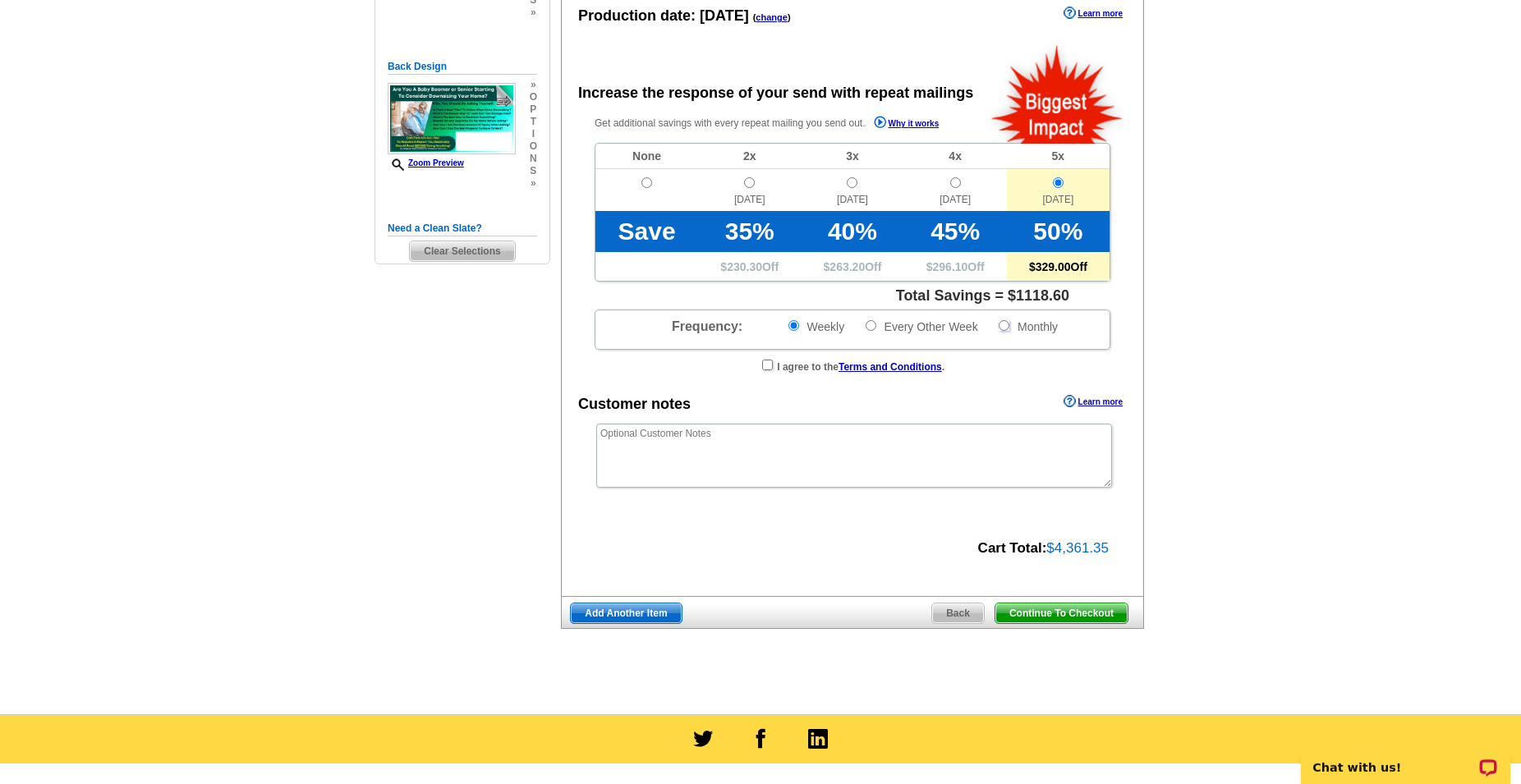
click at [1009, 330] on input "Monthly" at bounding box center [1004, 325] width 11 height 11
radio input "true"
click at [1225, 388] on main "Need Help? call 800-260-5887, chat with support, or have our designers make som…" at bounding box center [760, 255] width 1521 height 917
